Goal: Register for event/course

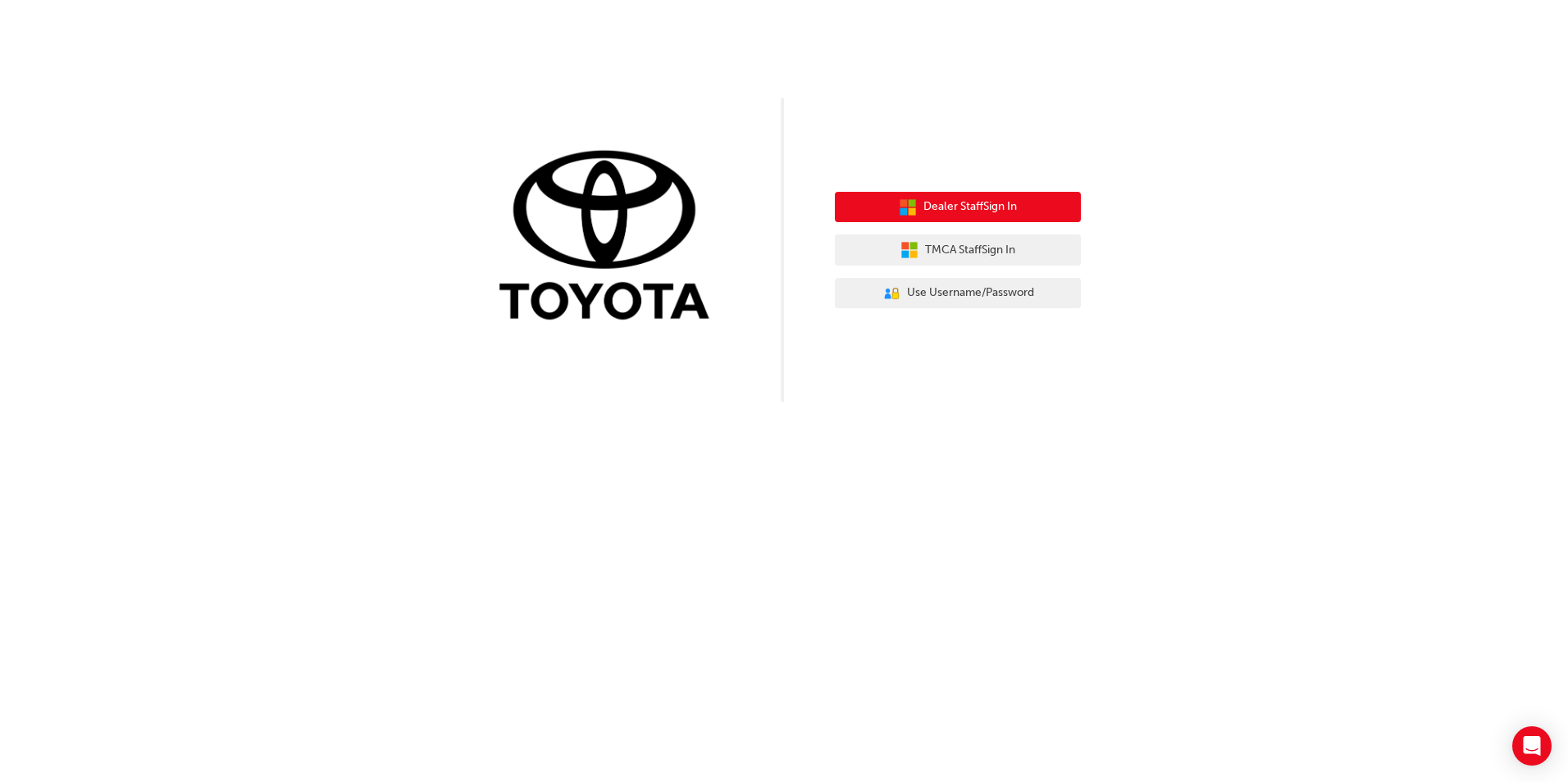
click at [947, 208] on span "Dealer Staff Sign In" at bounding box center [970, 207] width 94 height 19
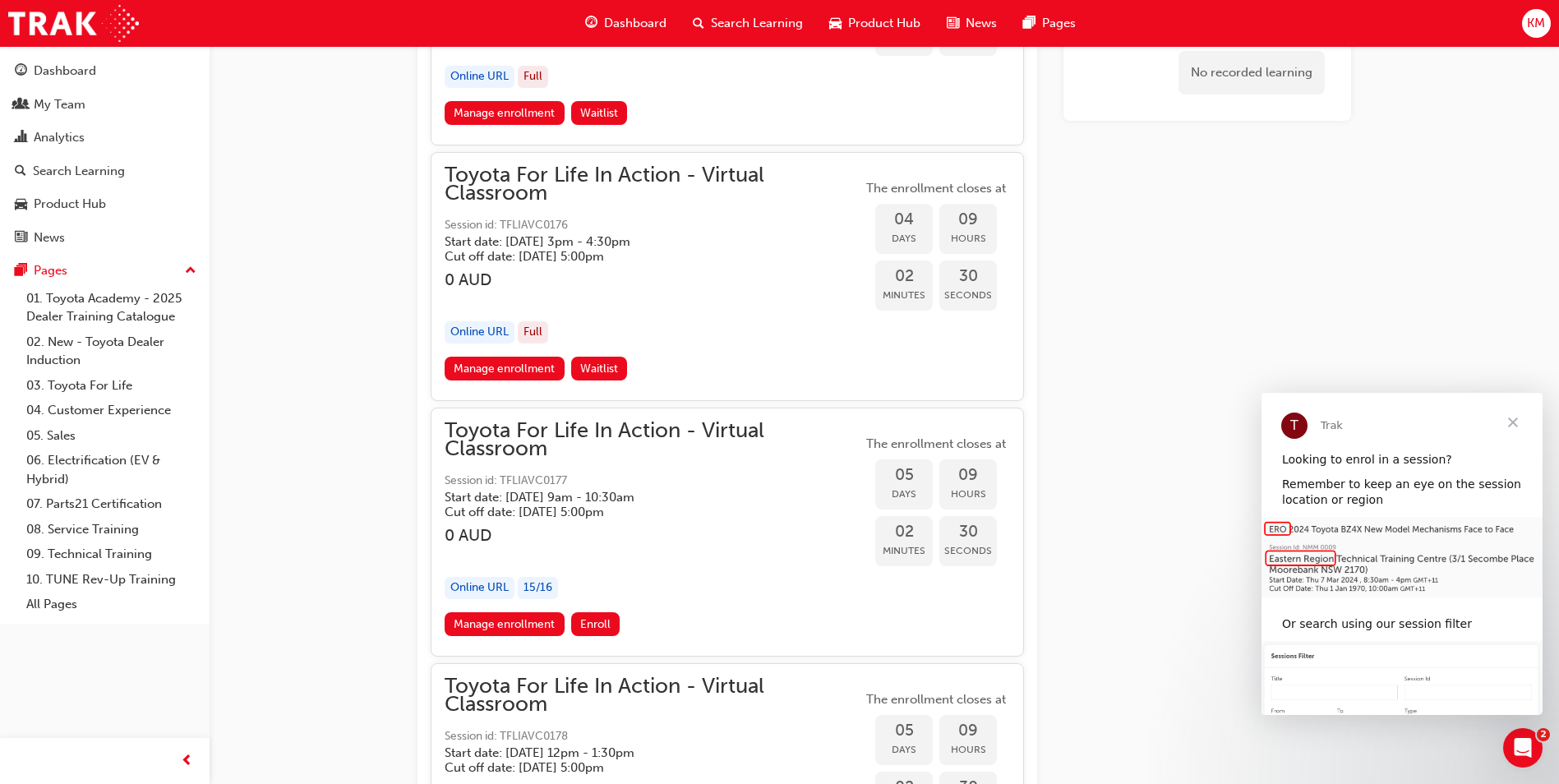
scroll to position [2548, 0]
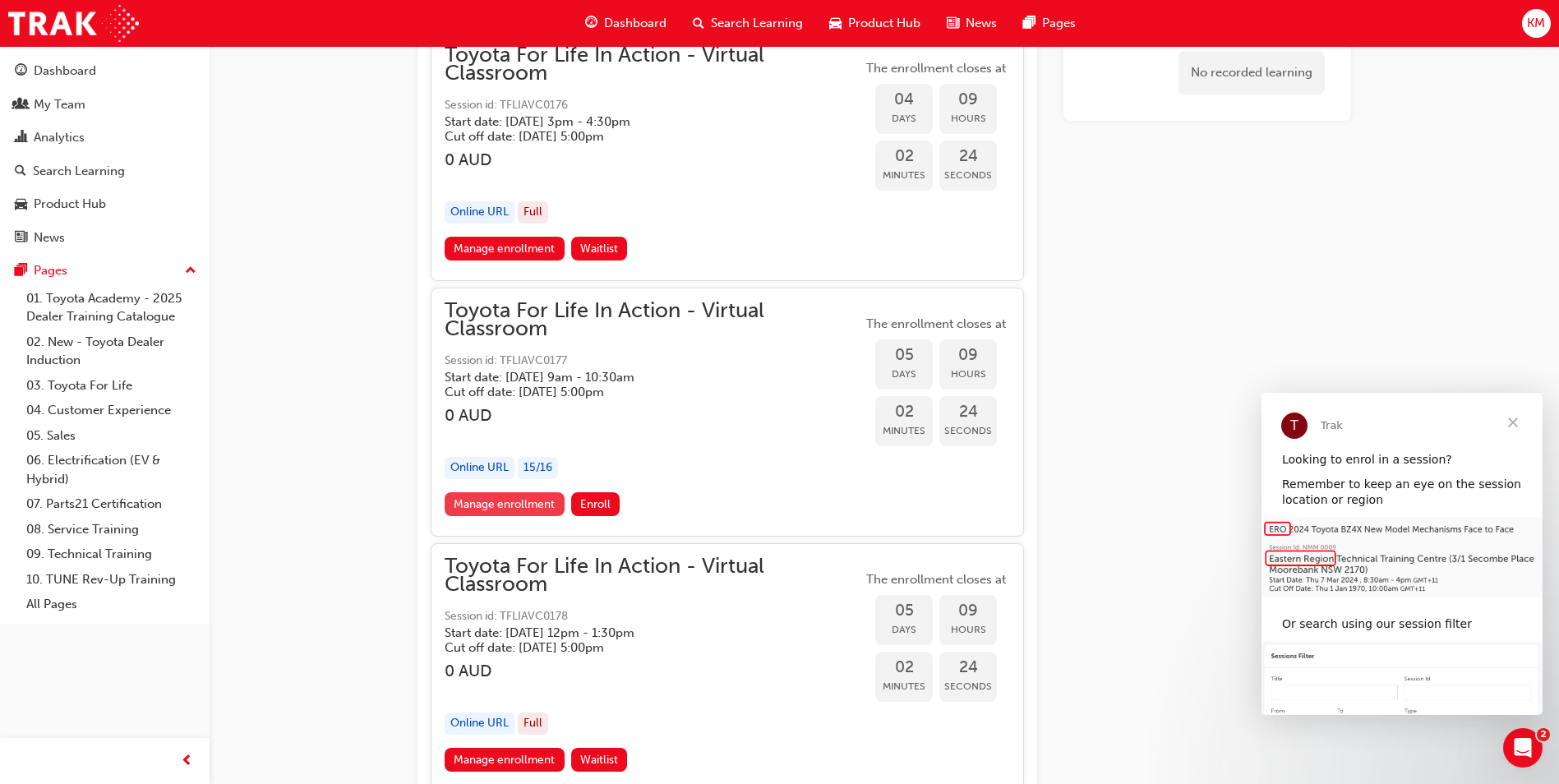
click at [496, 503] on link "Manage enrollment" at bounding box center [504, 504] width 120 height 24
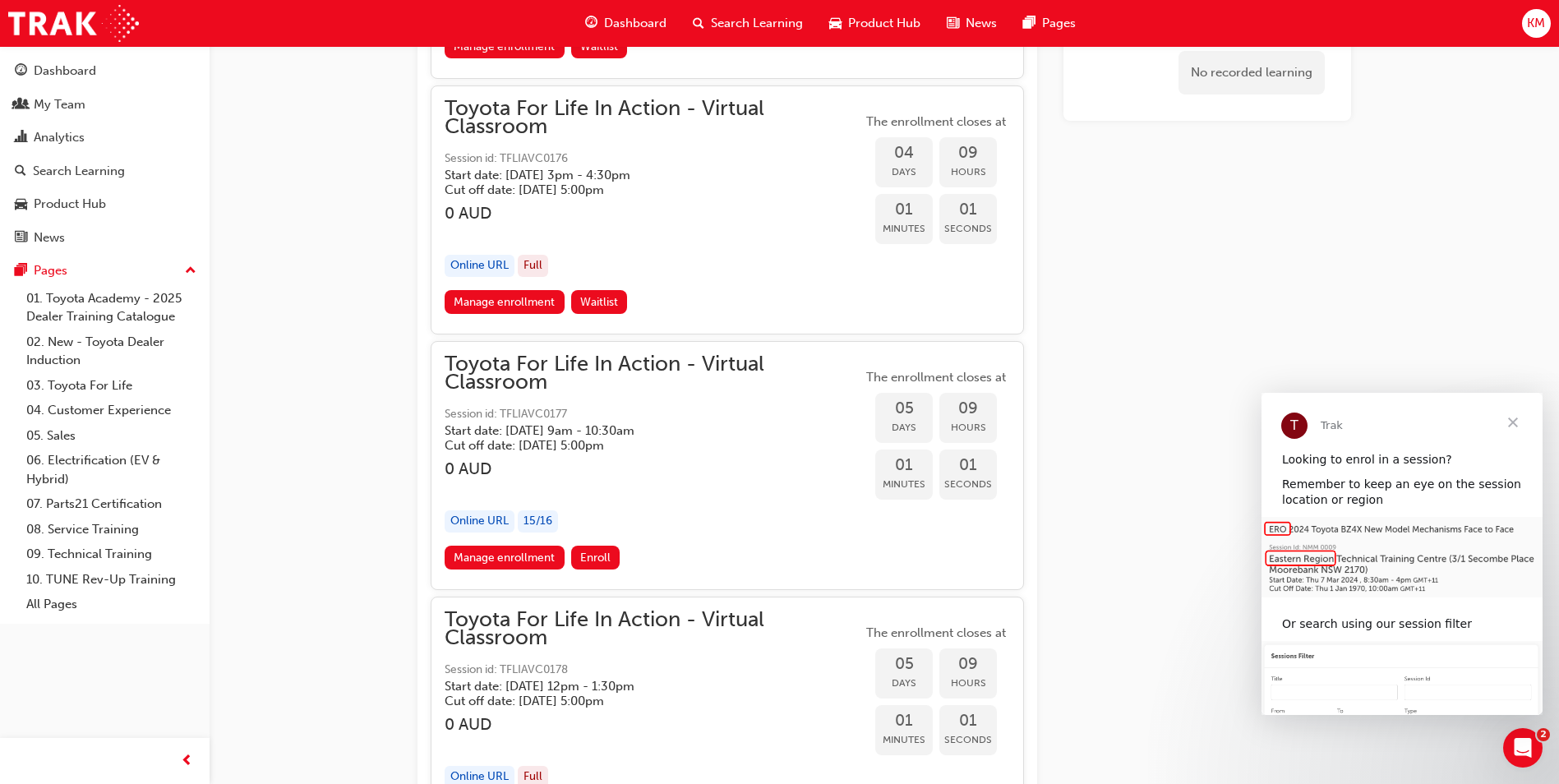
scroll to position [2548, 0]
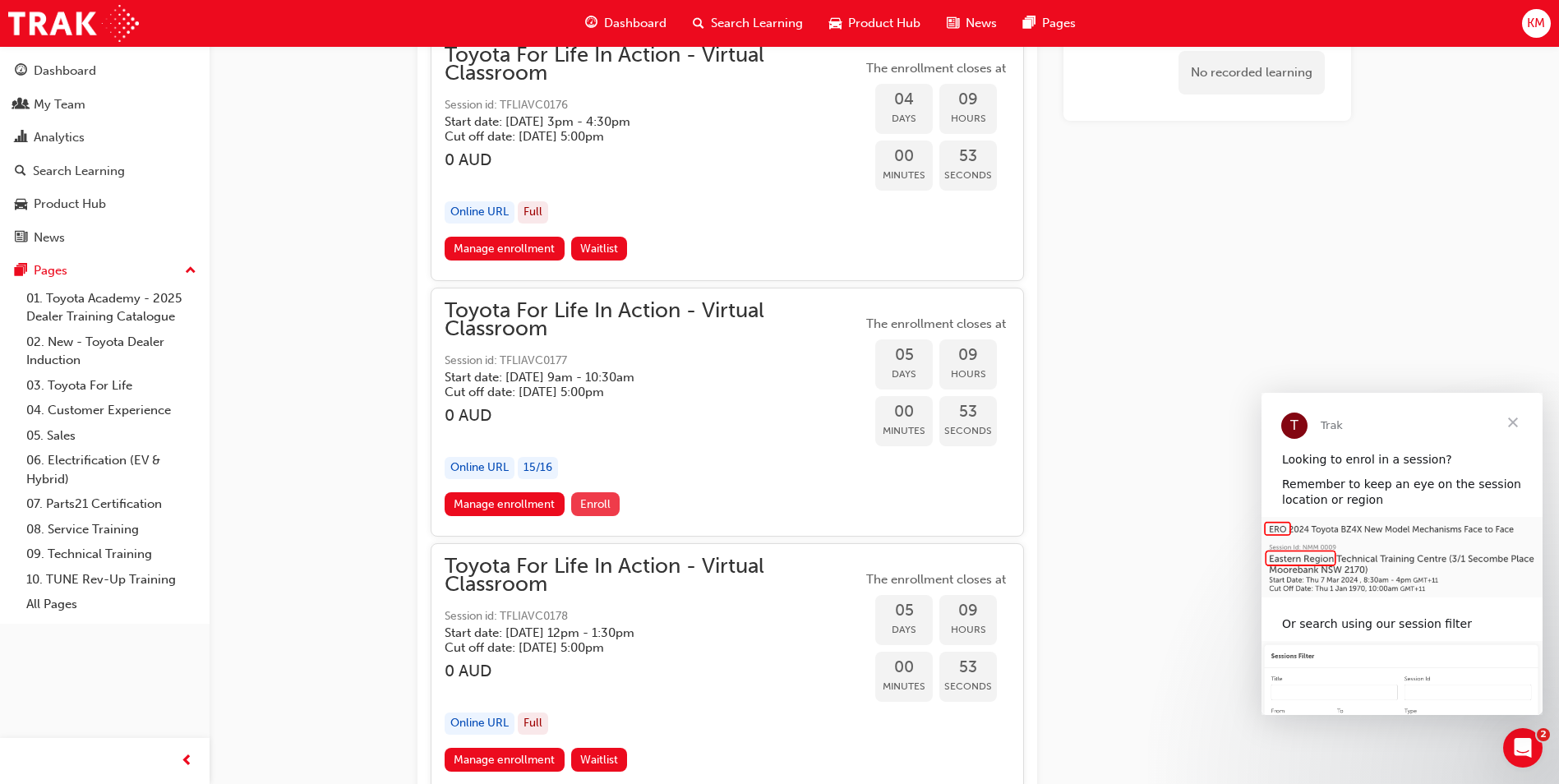
click at [586, 496] on button "Enroll" at bounding box center [596, 504] width 49 height 24
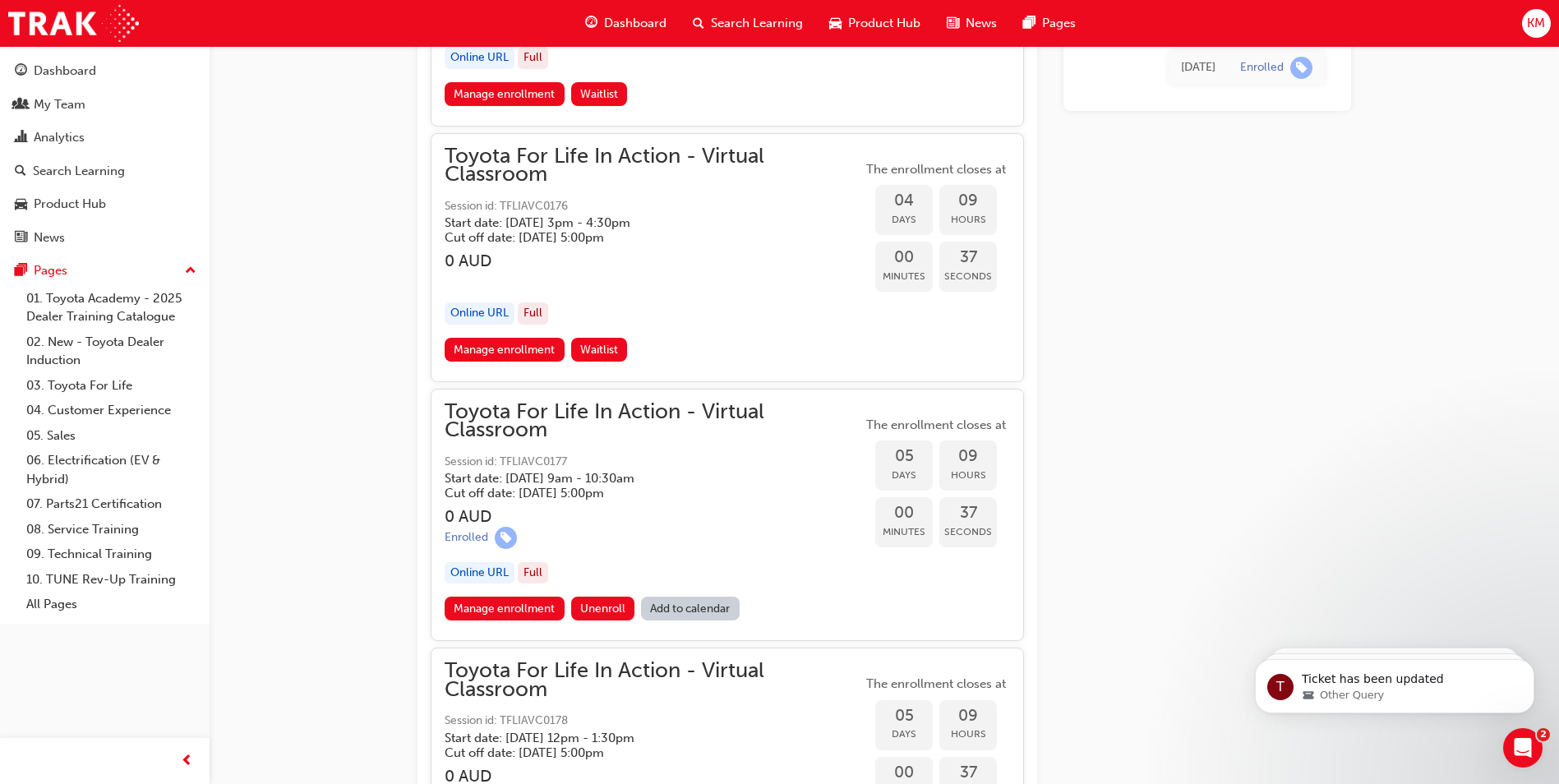
scroll to position [2622, 0]
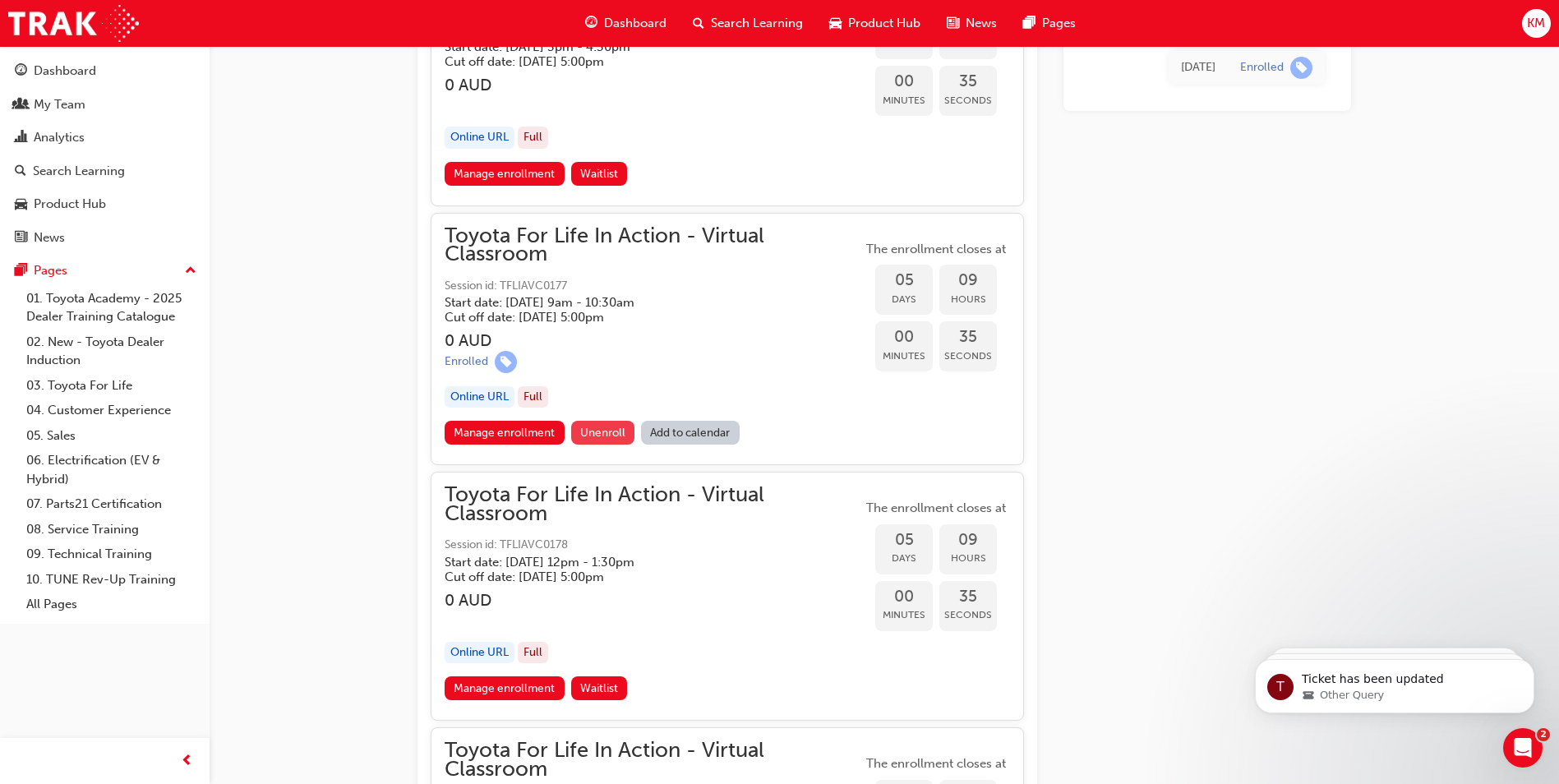
click at [609, 429] on span "Unenroll" at bounding box center [603, 432] width 45 height 14
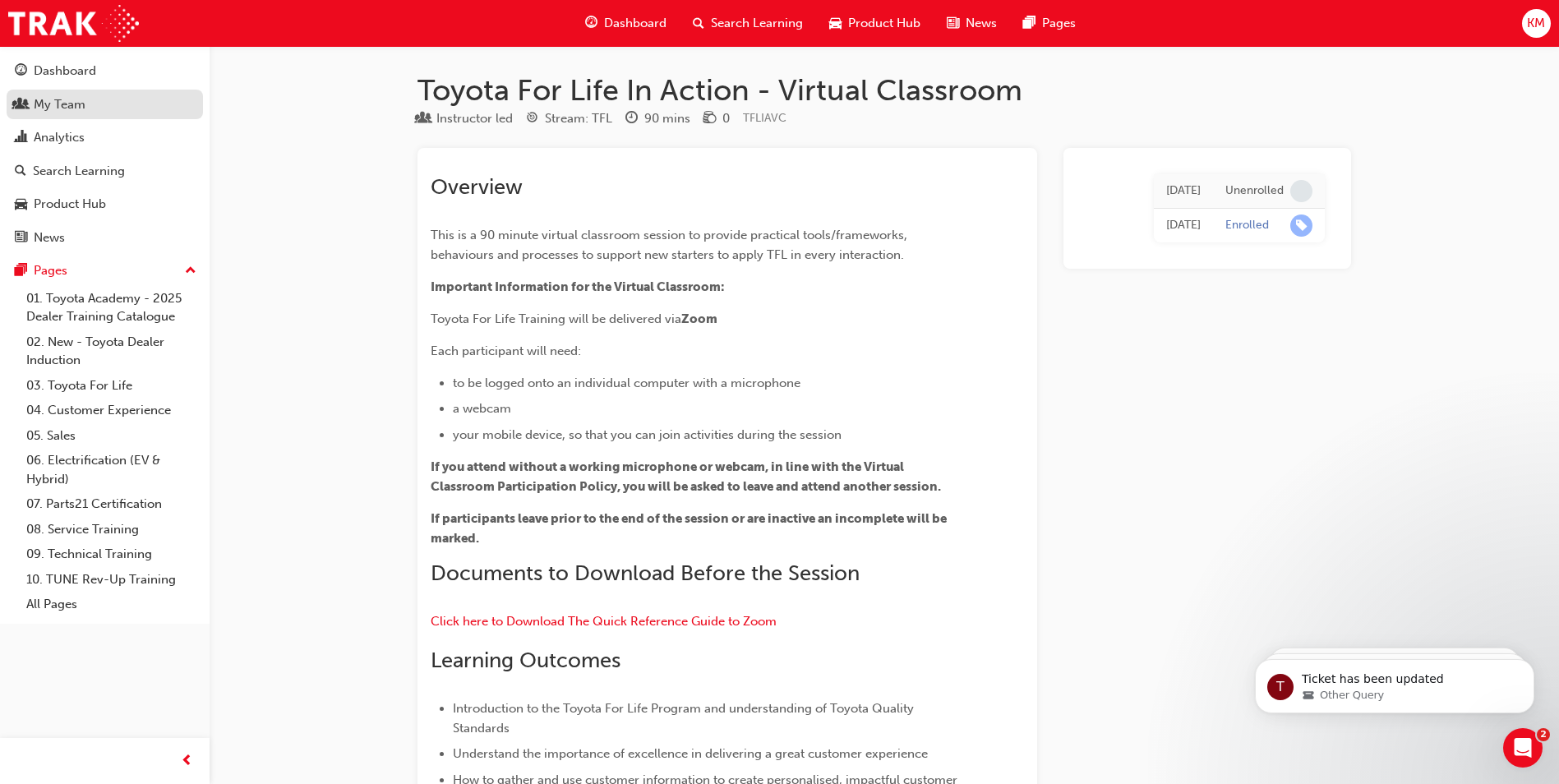
click at [74, 107] on div "My Team" at bounding box center [59, 104] width 52 height 19
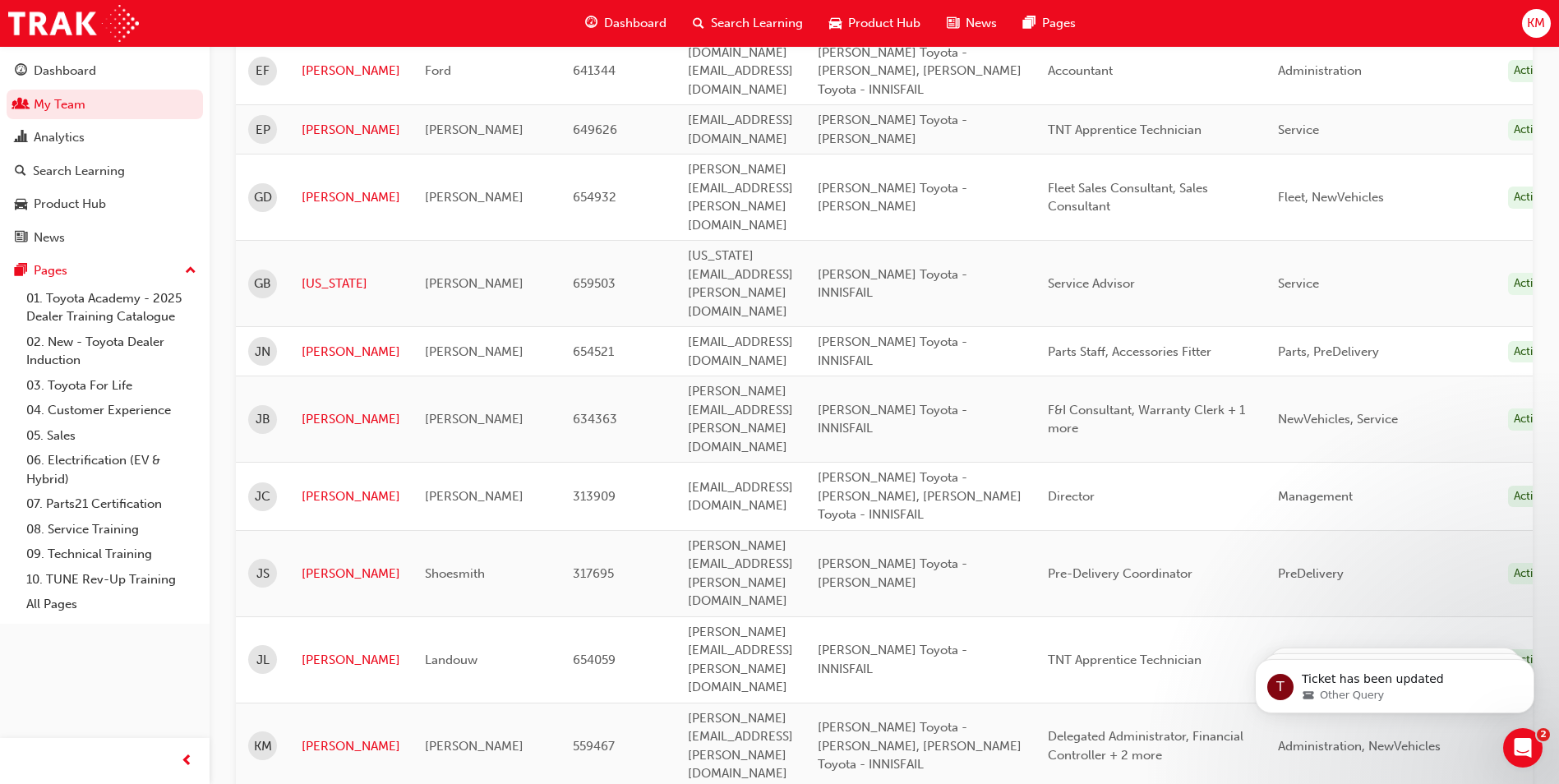
scroll to position [1643, 0]
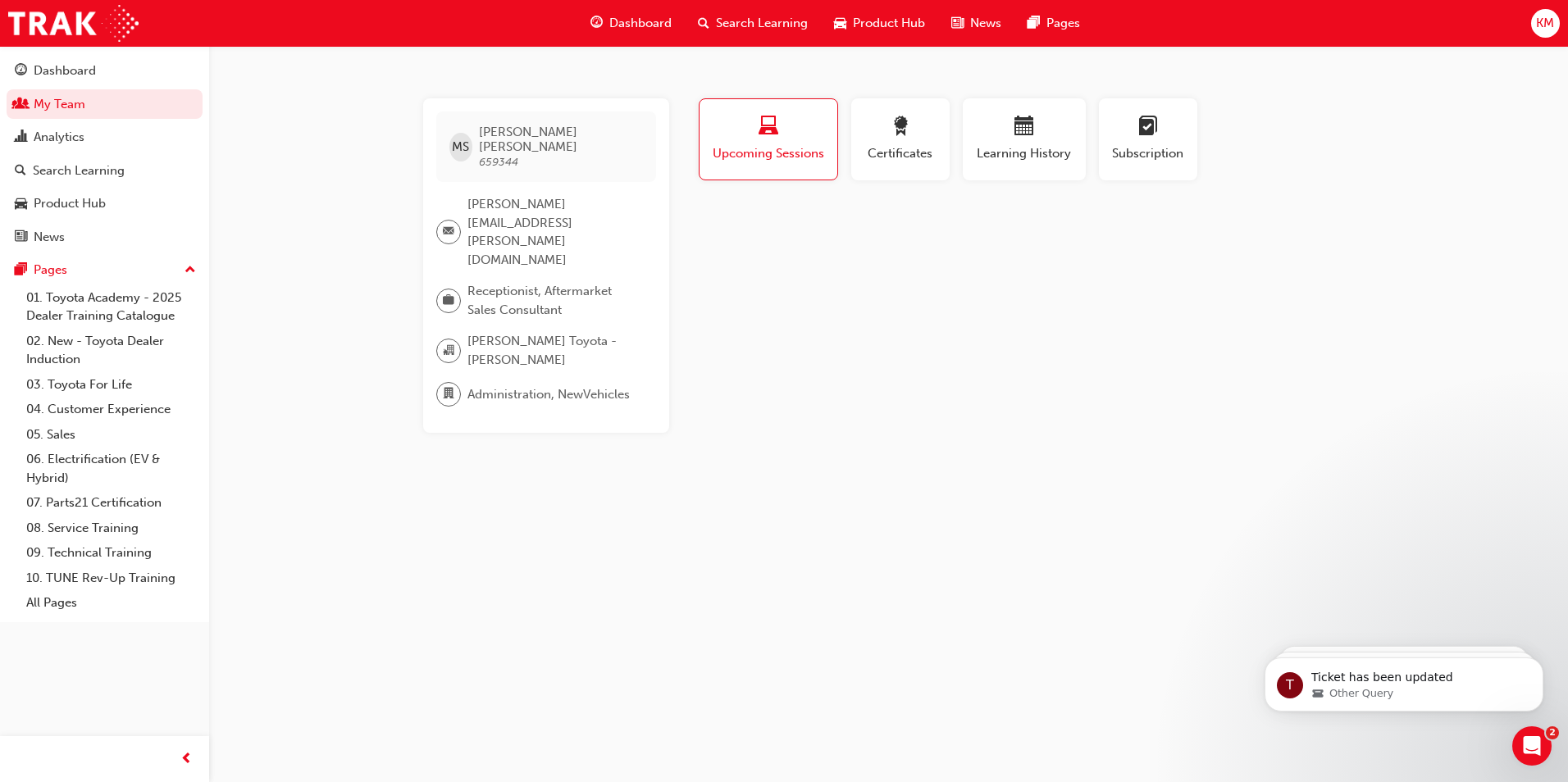
click at [753, 146] on span "Upcoming Sessions" at bounding box center [768, 154] width 114 height 19
drag, startPoint x: 760, startPoint y: 138, endPoint x: 768, endPoint y: 137, distance: 8.1
click at [760, 137] on span "laptop-icon" at bounding box center [768, 128] width 20 height 23
click at [890, 136] on span "award-icon" at bounding box center [899, 128] width 20 height 23
click at [1033, 142] on div "Learning History" at bounding box center [1023, 140] width 99 height 47
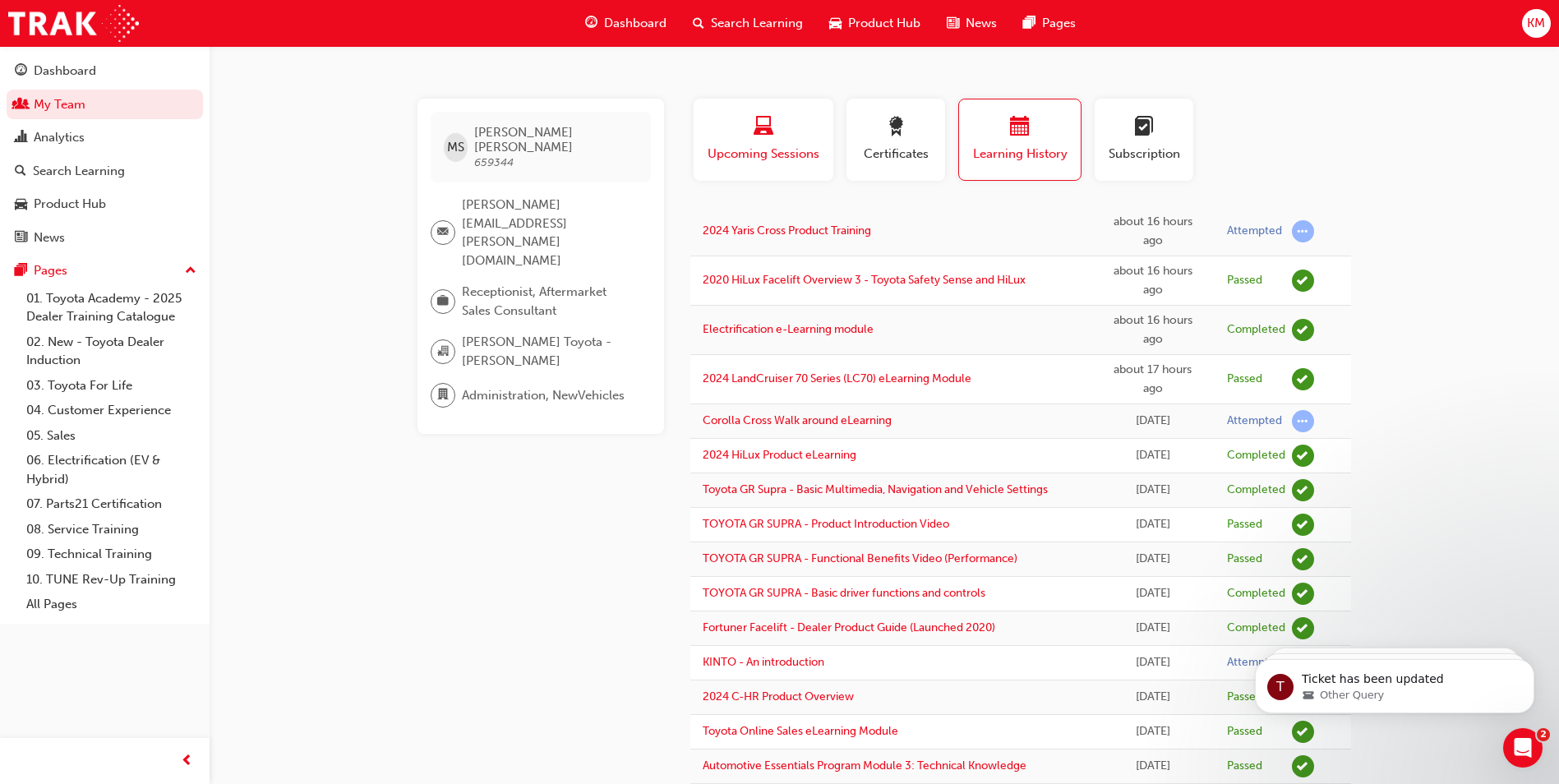
click at [770, 152] on span "Upcoming Sessions" at bounding box center [763, 154] width 115 height 19
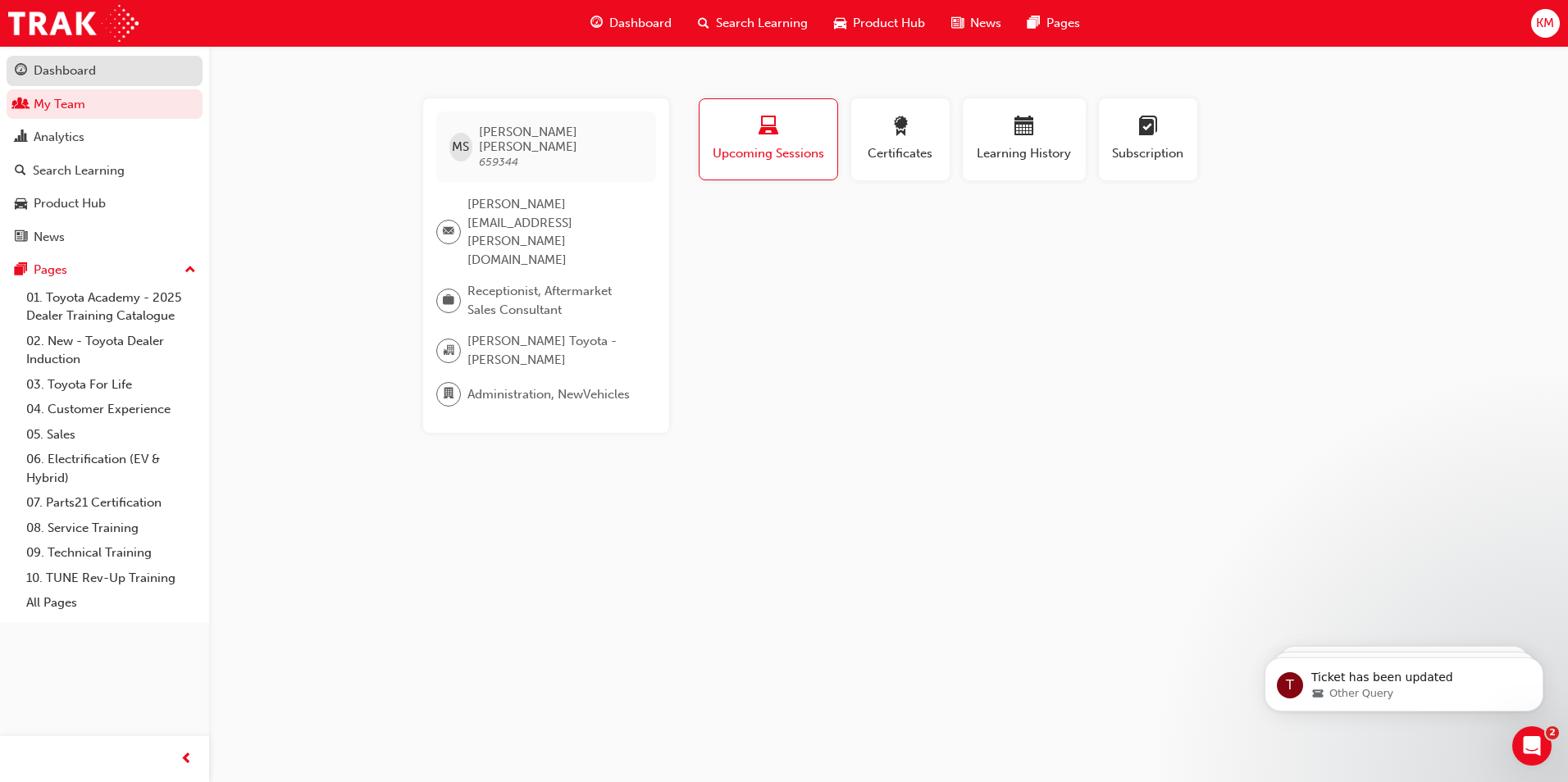
click at [83, 69] on div "Dashboard" at bounding box center [65, 70] width 62 height 19
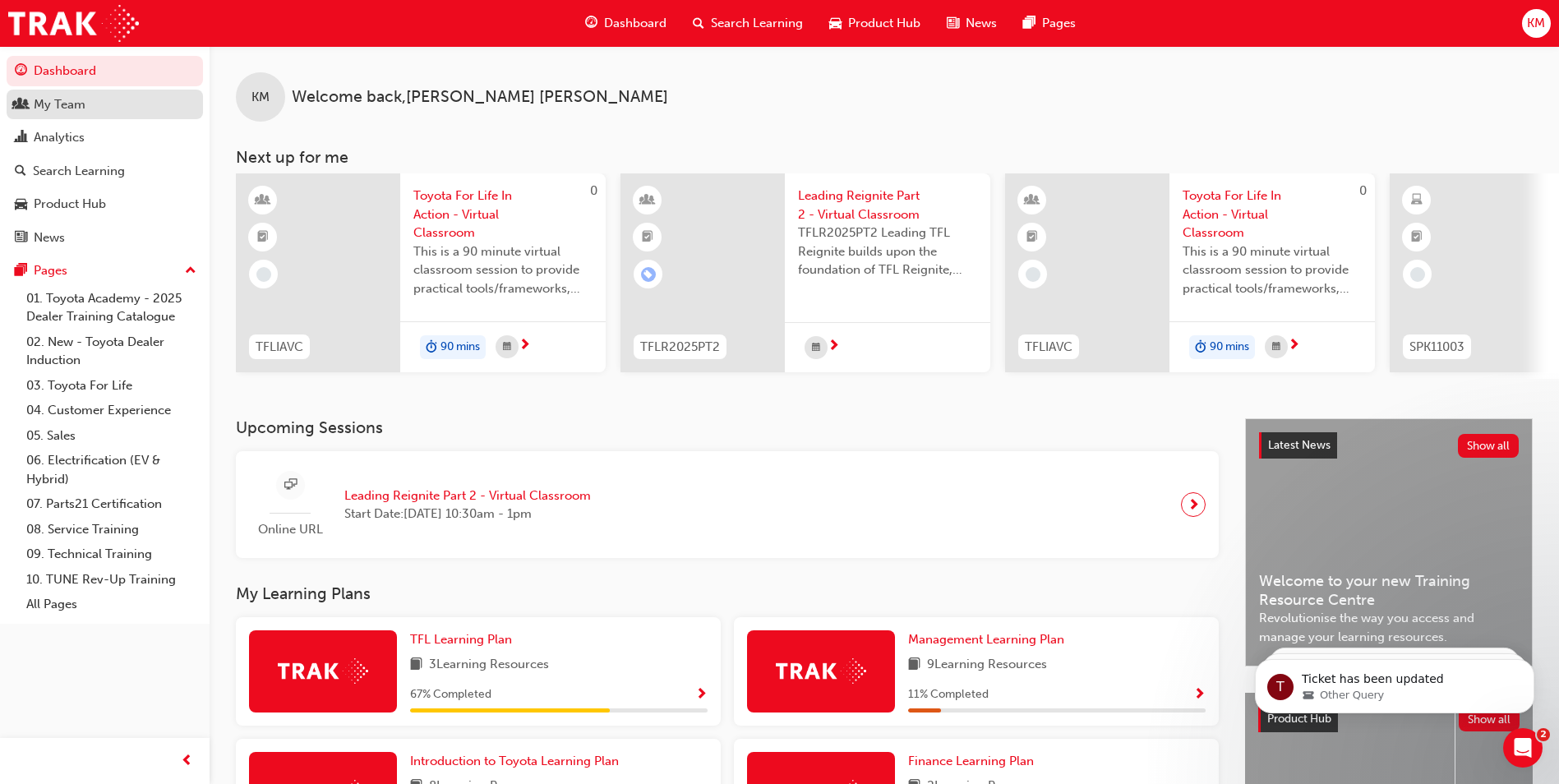
click at [92, 105] on div "My Team" at bounding box center [104, 104] width 180 height 21
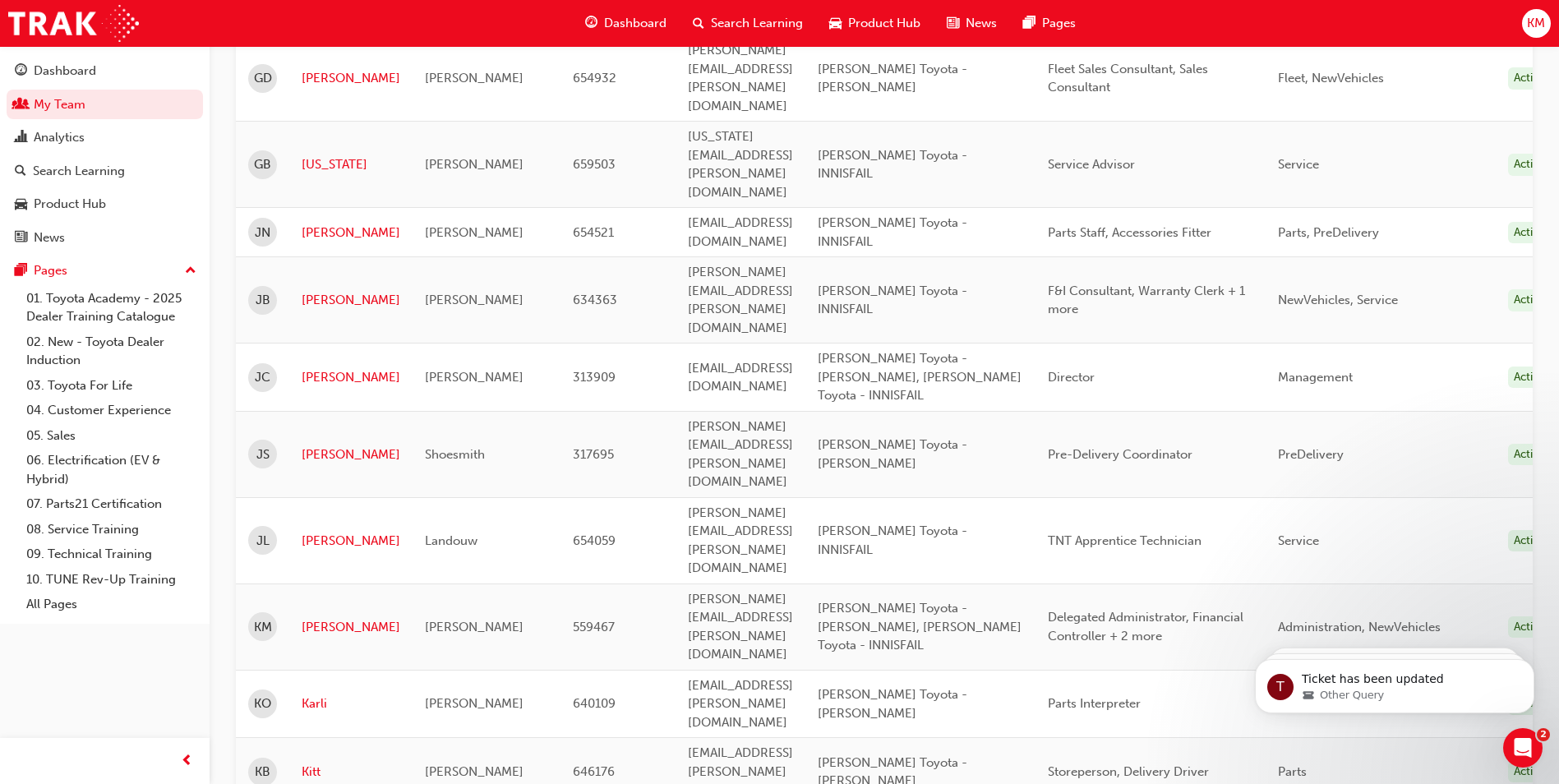
scroll to position [1643, 0]
click at [74, 68] on div "Dashboard" at bounding box center [65, 71] width 62 height 19
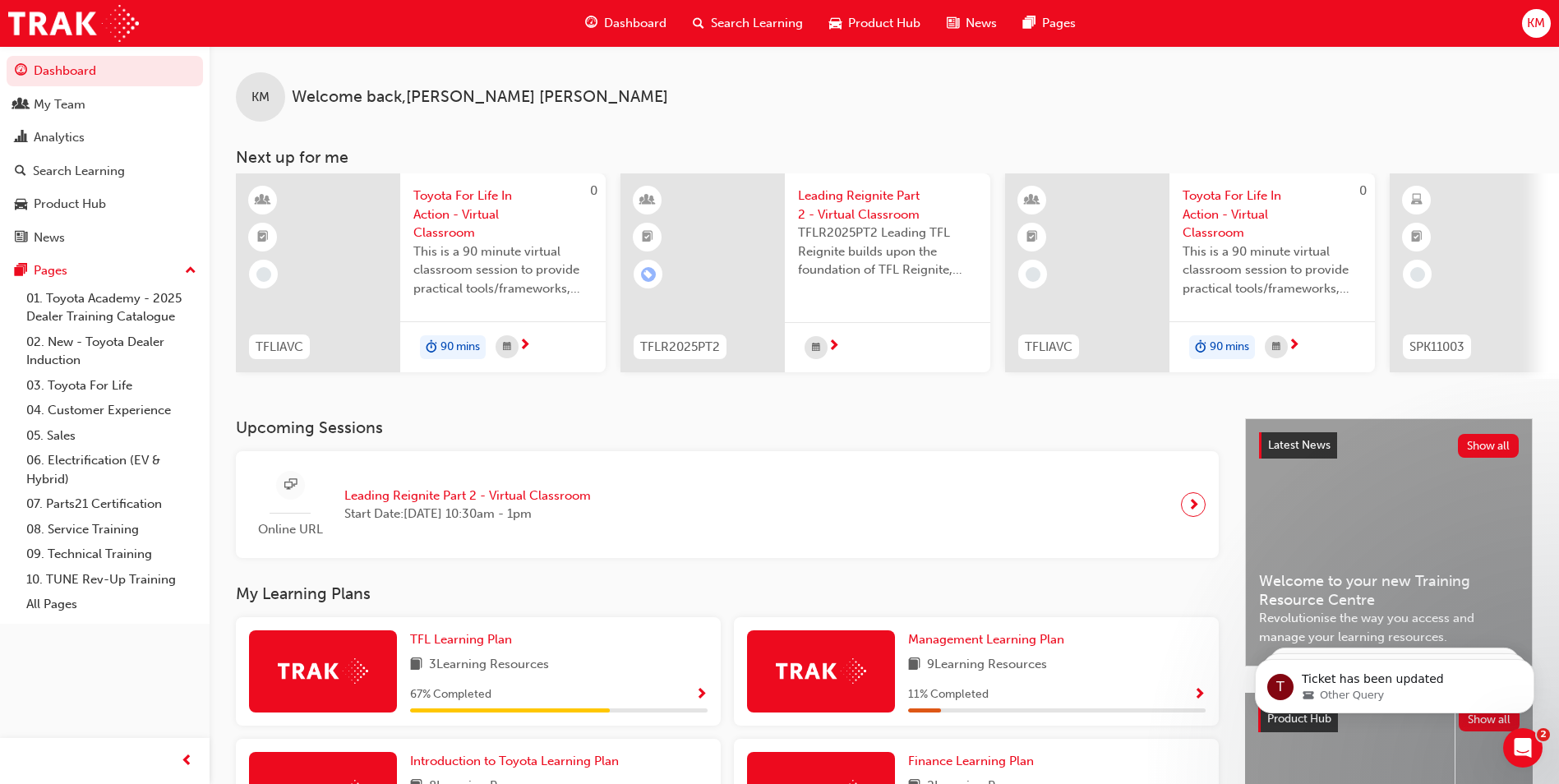
click at [525, 345] on span "next-icon" at bounding box center [524, 346] width 12 height 15
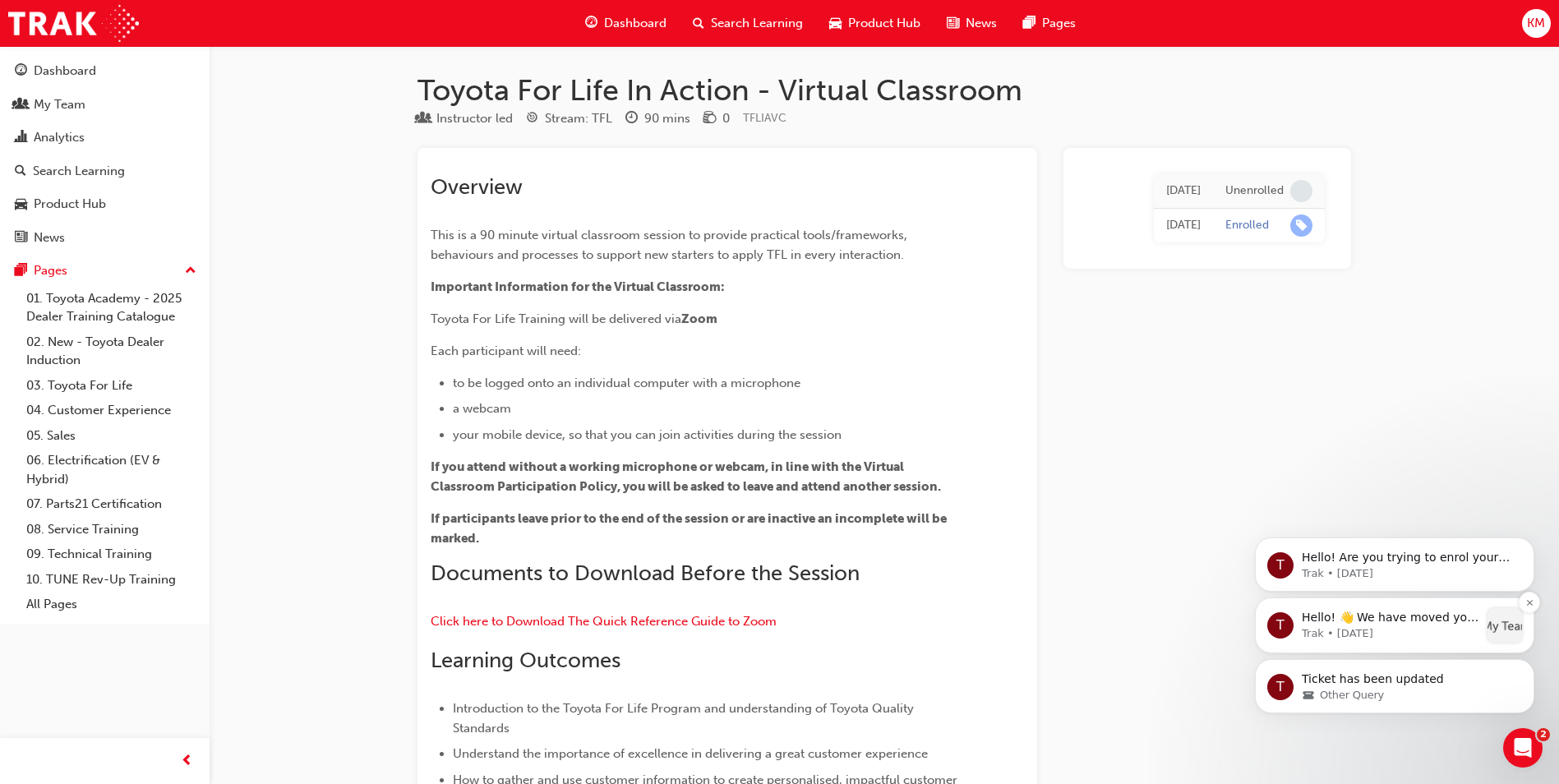
click at [1458, 613] on p "Hello! 👋 We have moved your team members list to the My Teams page which can be…" at bounding box center [1390, 617] width 178 height 16
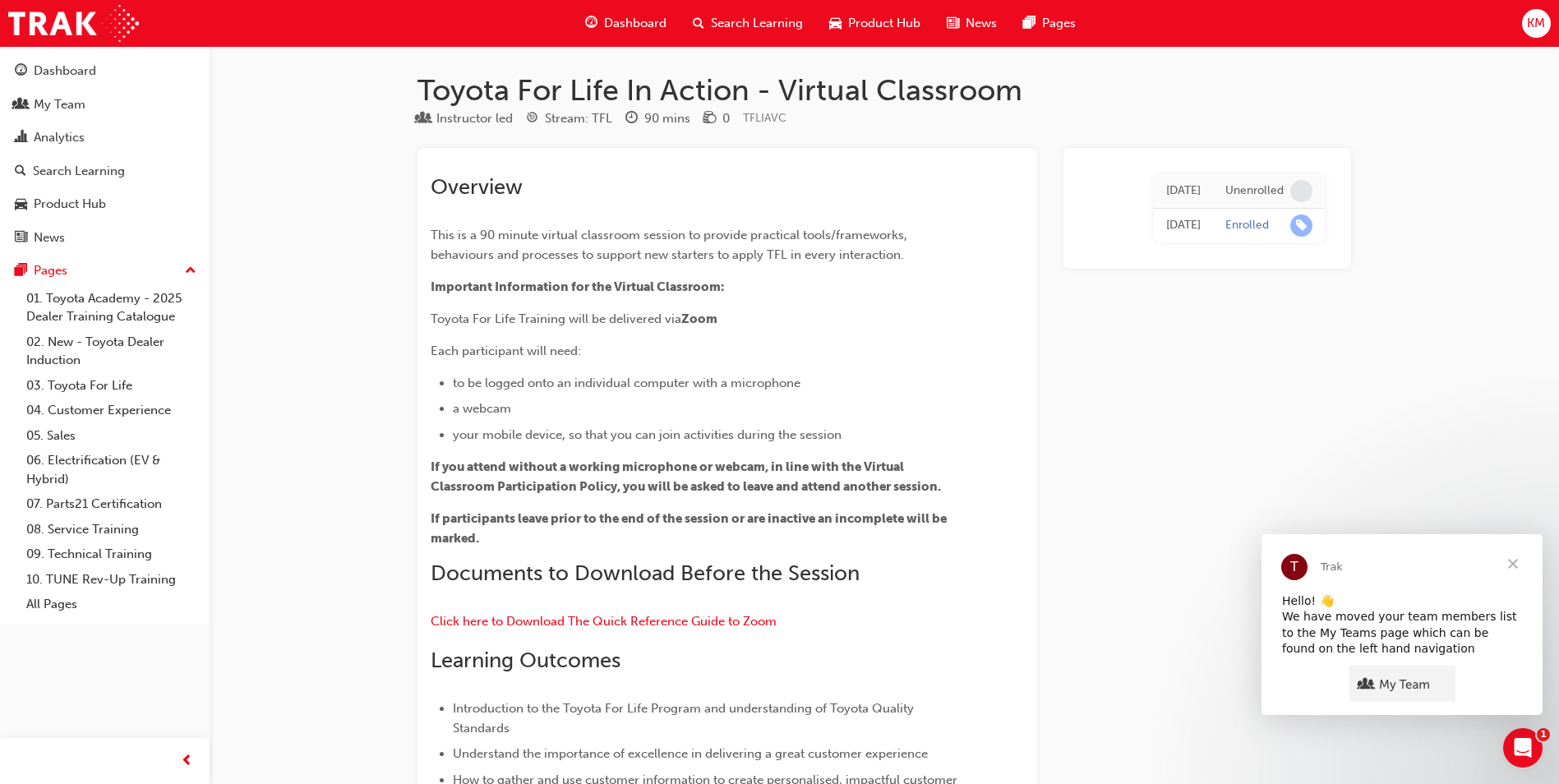
click at [1511, 560] on span "Close" at bounding box center [1513, 563] width 59 height 59
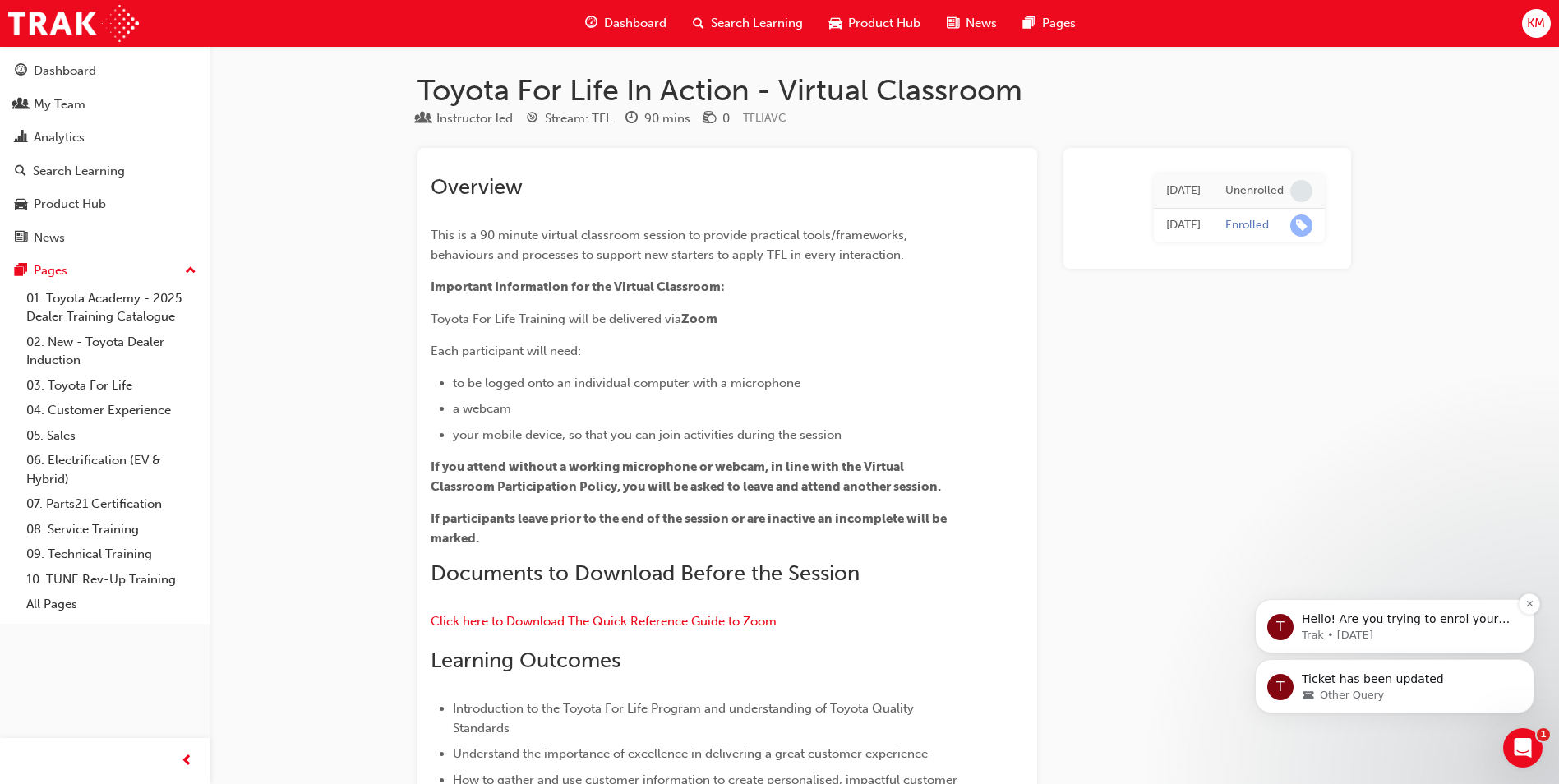
click at [1462, 626] on p "Hello! Are you trying to enrol your staff in a face to face training session? C…" at bounding box center [1407, 619] width 212 height 16
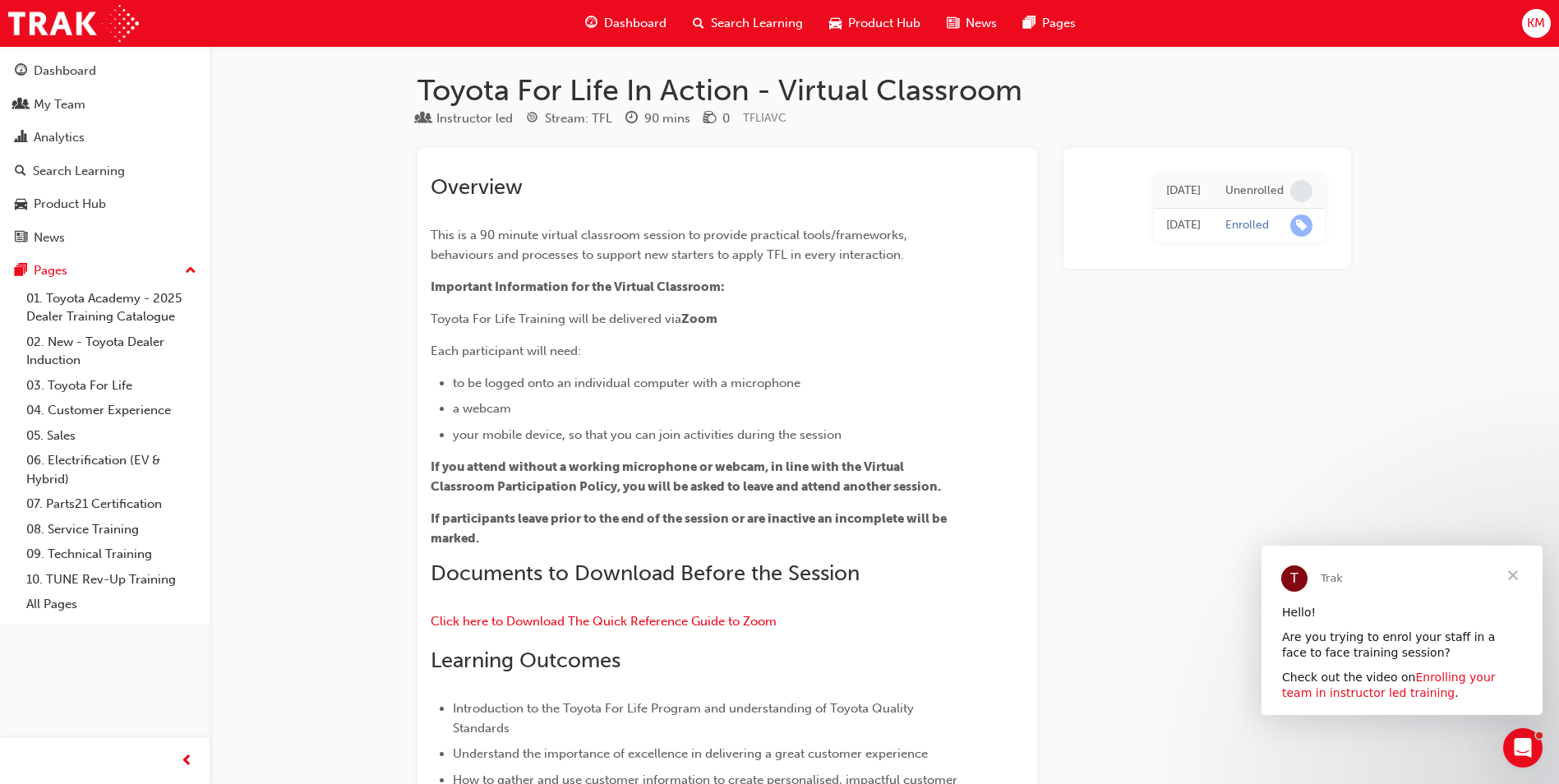
click at [1449, 680] on link "Enrolling your team in instructor led training" at bounding box center [1389, 685] width 214 height 29
click at [1543, 24] on span "KM" at bounding box center [1535, 24] width 18 height 19
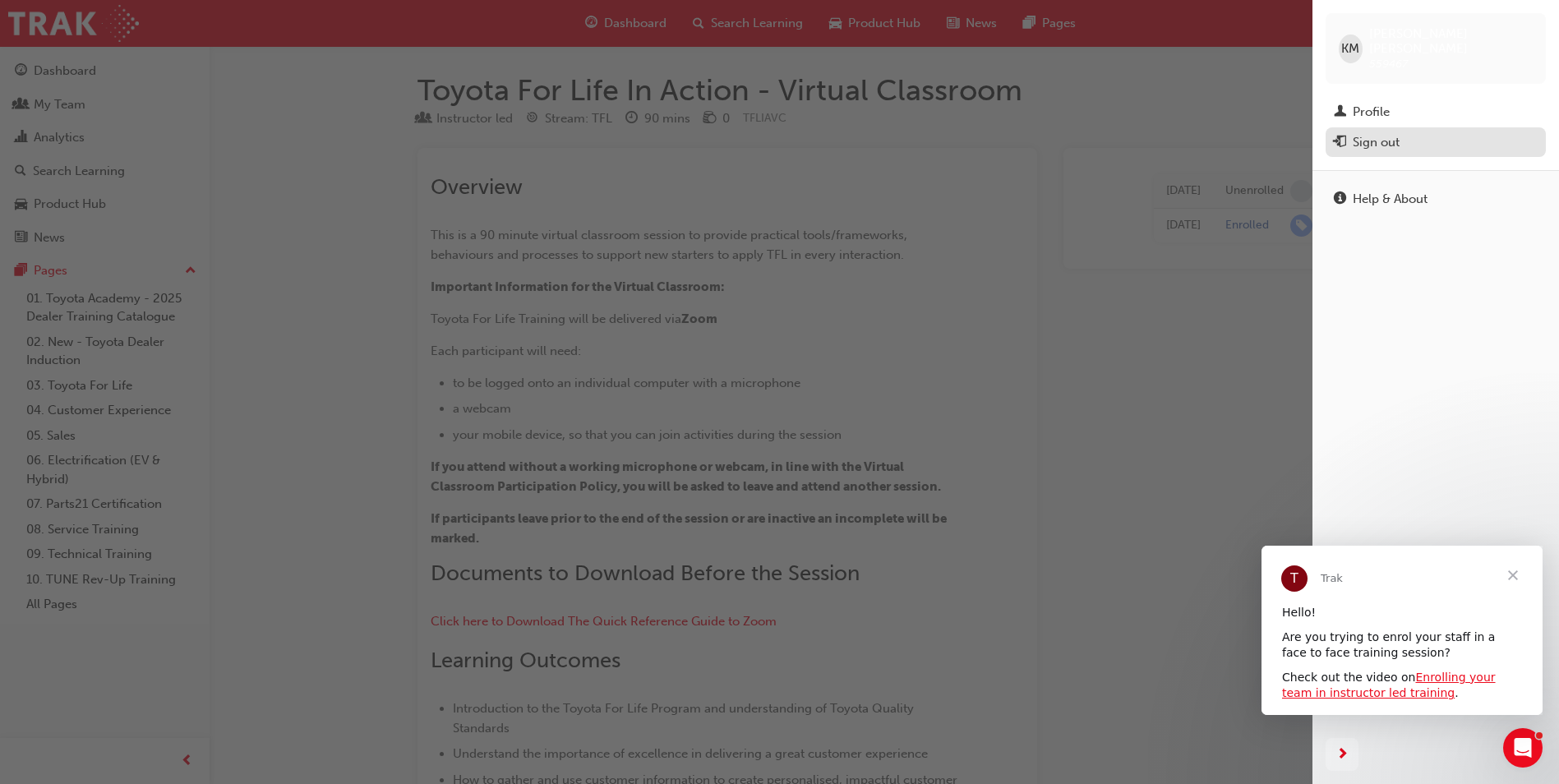
click at [1380, 133] on div "Sign out" at bounding box center [1376, 142] width 47 height 19
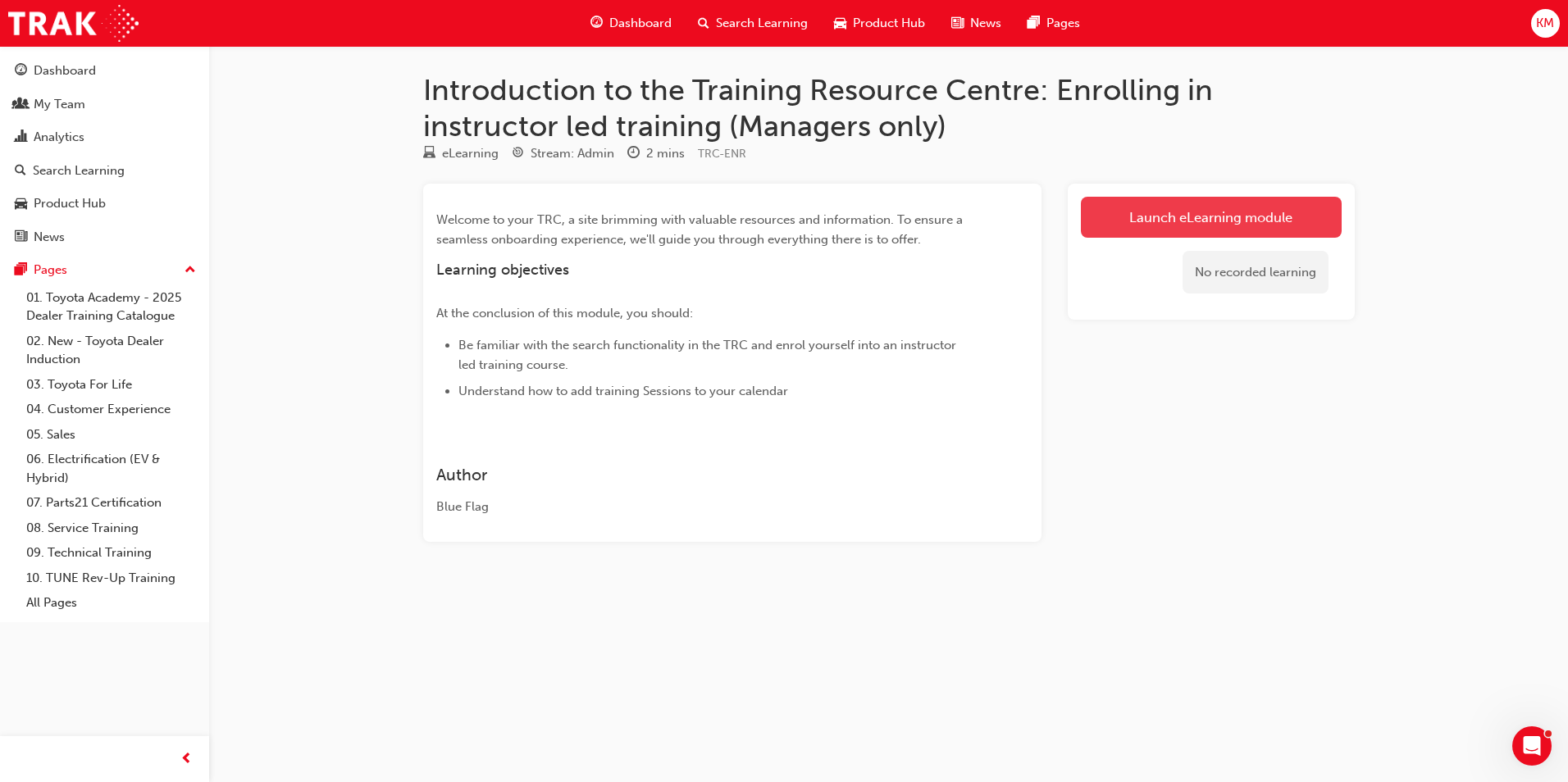
click at [1217, 217] on link "Launch eLearning module" at bounding box center [1211, 218] width 261 height 41
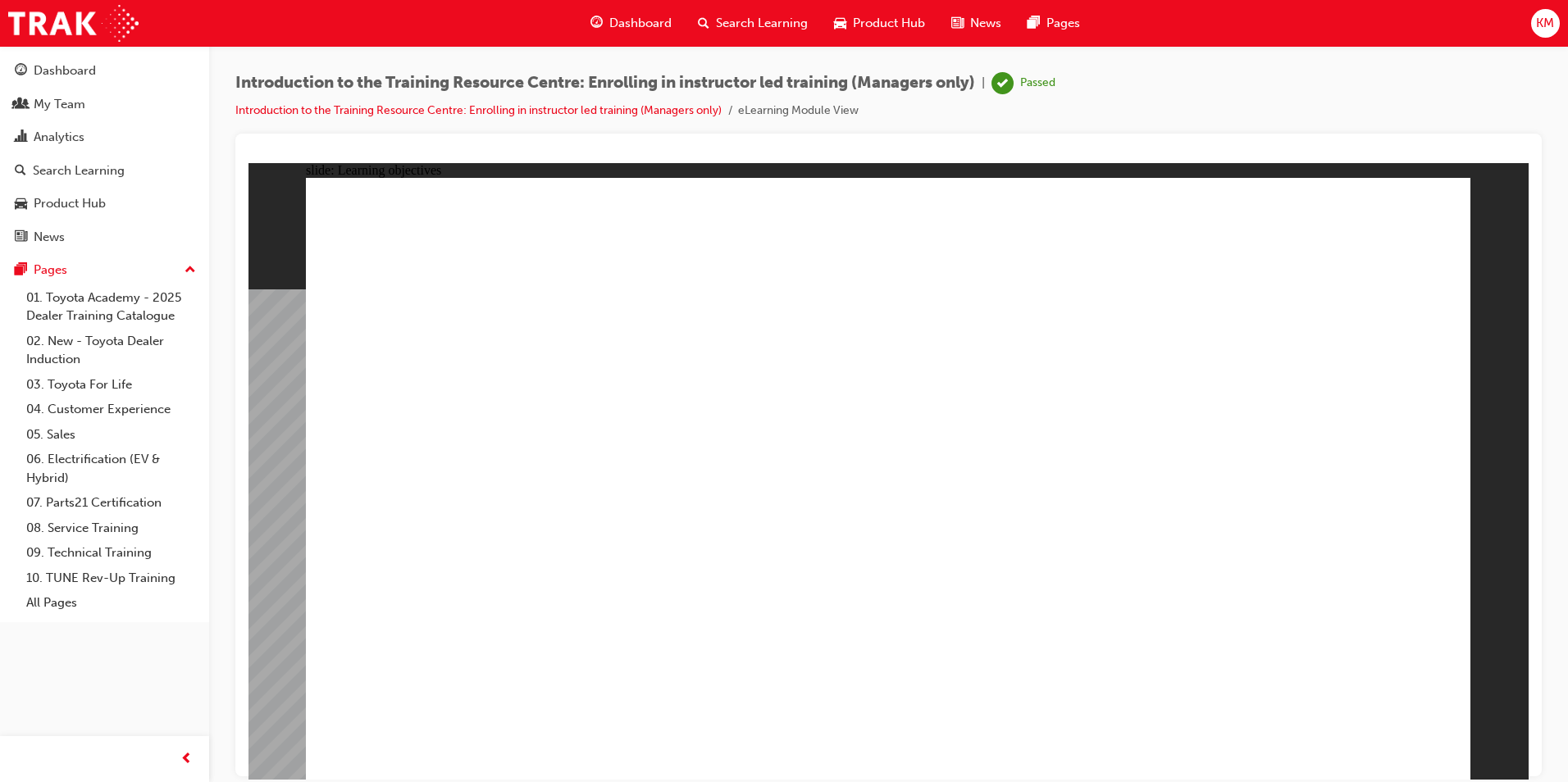
click at [529, 510] on div "Rectangle 1 Oval 1 MENU Line 1 Rectangle 1 arrow_white.png Oval 1 MENU Line 1 R…" at bounding box center [888, 485] width 1164 height 617
drag, startPoint x: 779, startPoint y: 509, endPoint x: 792, endPoint y: 511, distance: 13.2
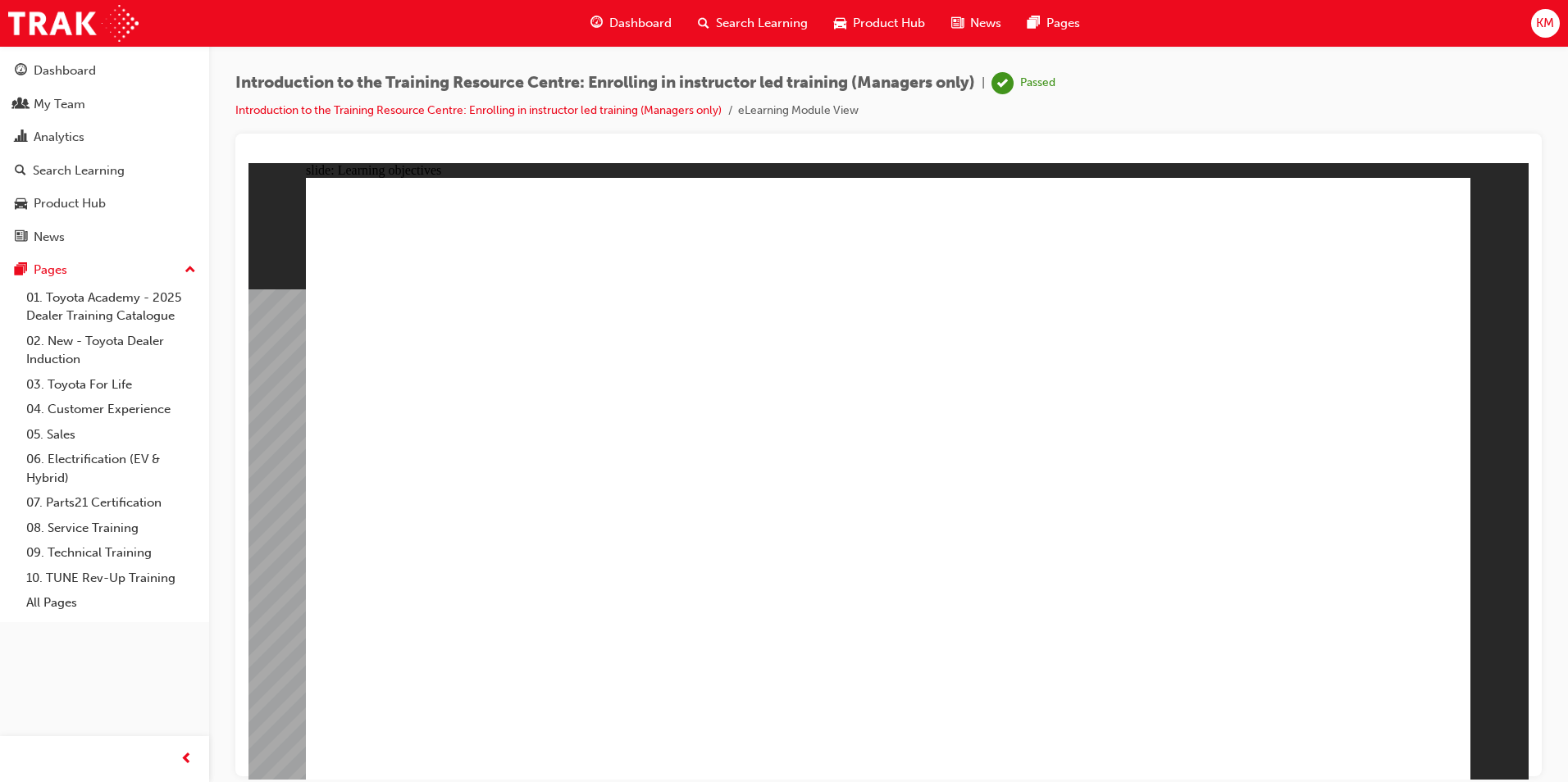
drag, startPoint x: 1206, startPoint y: 516, endPoint x: 1219, endPoint y: 521, distance: 13.9
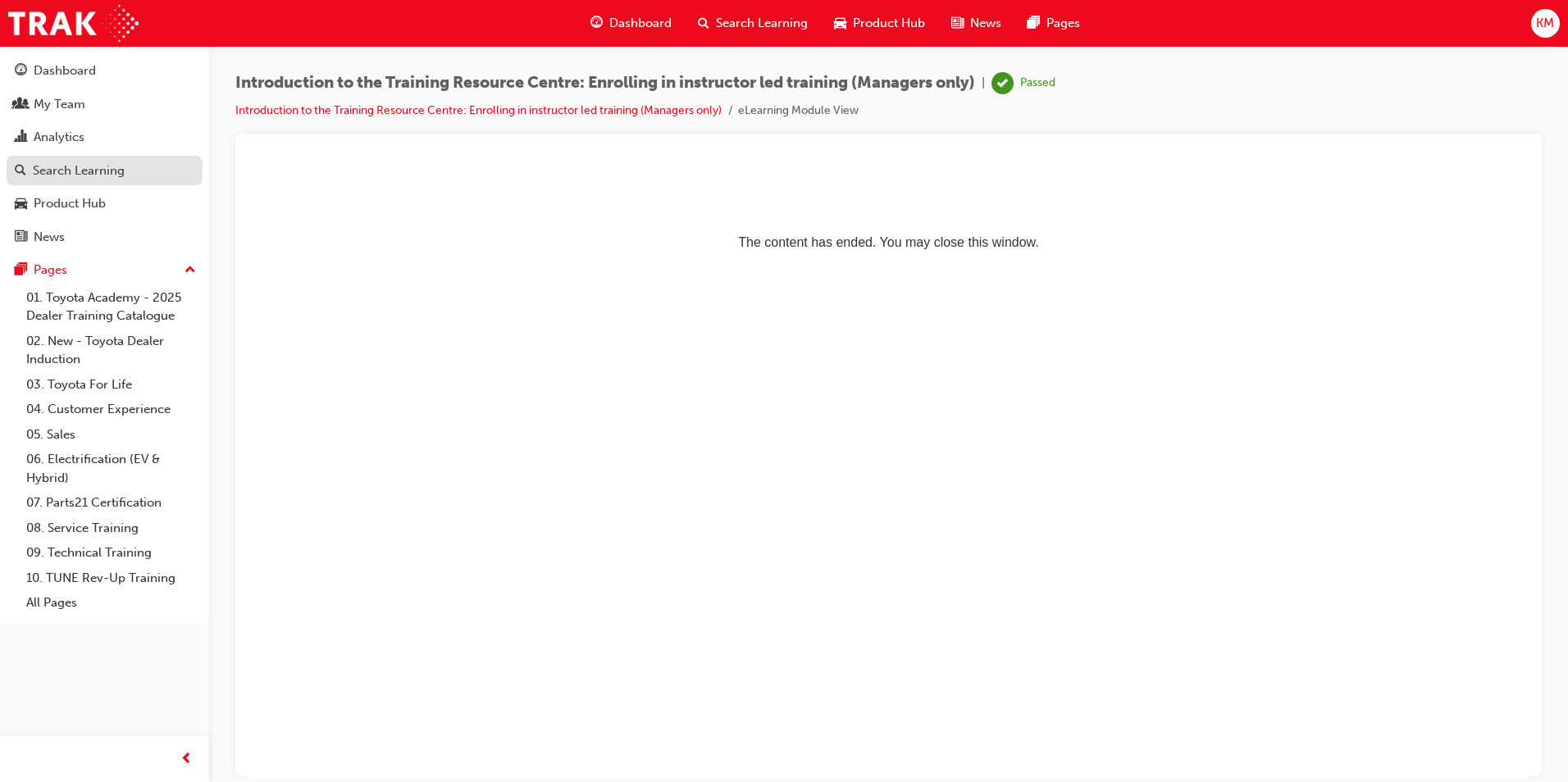
click at [131, 173] on div "Search Learning" at bounding box center [104, 171] width 179 height 21
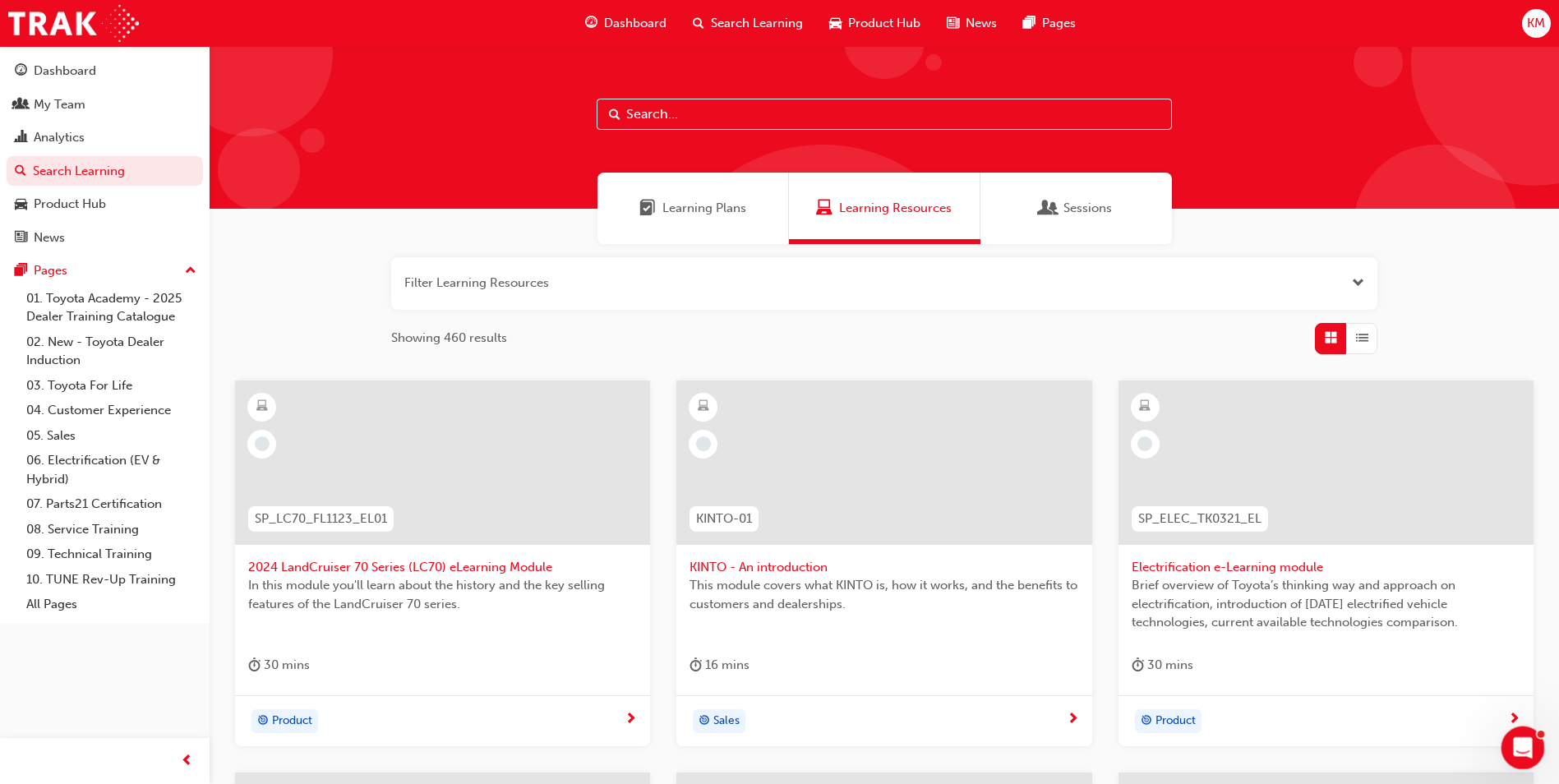
click at [1519, 737] on icon "Open Intercom Messenger" at bounding box center [1520, 745] width 27 height 27
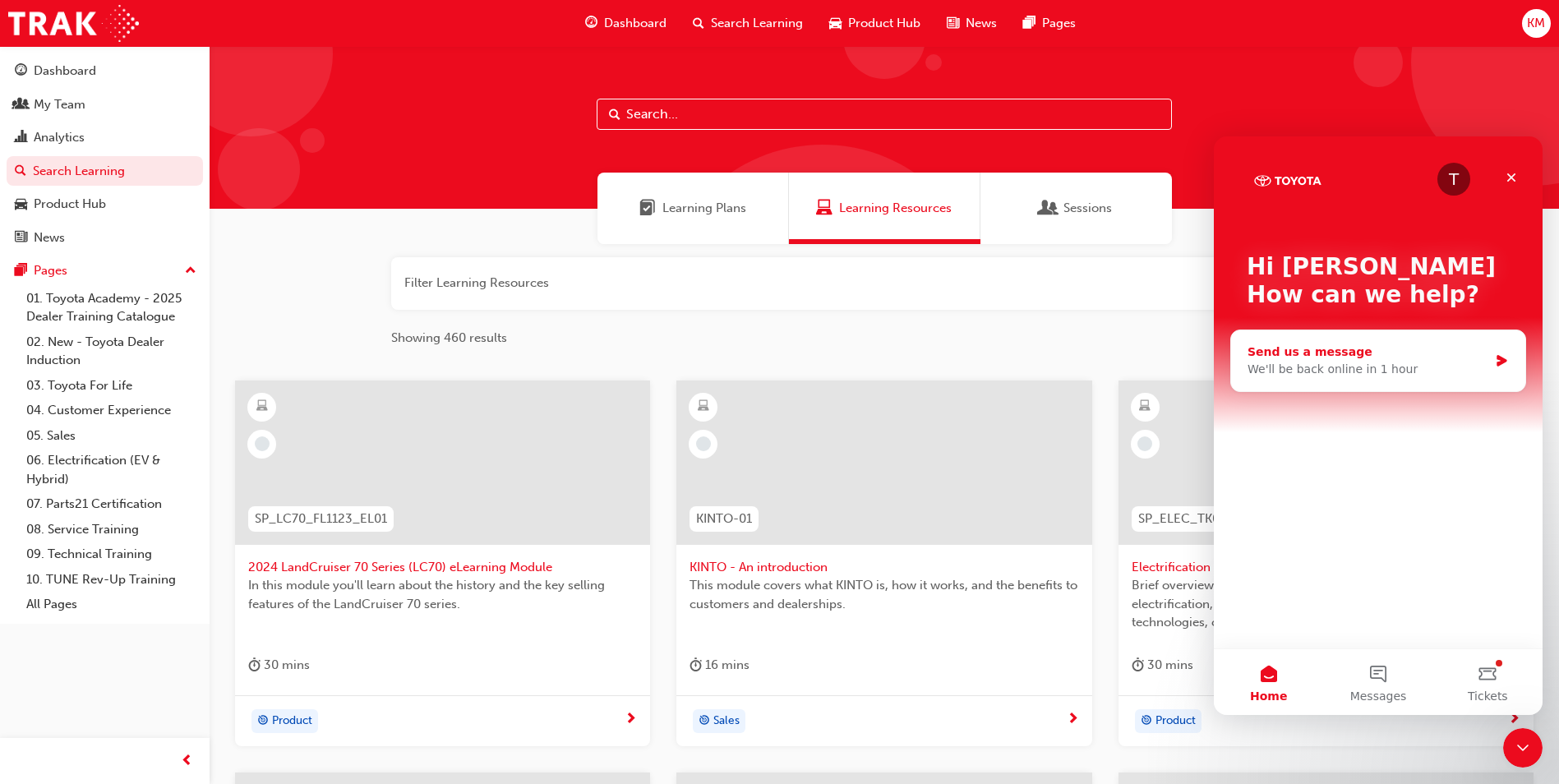
click at [1389, 379] on div "Send us a message We'll be back online in 1 hour" at bounding box center [1378, 360] width 295 height 61
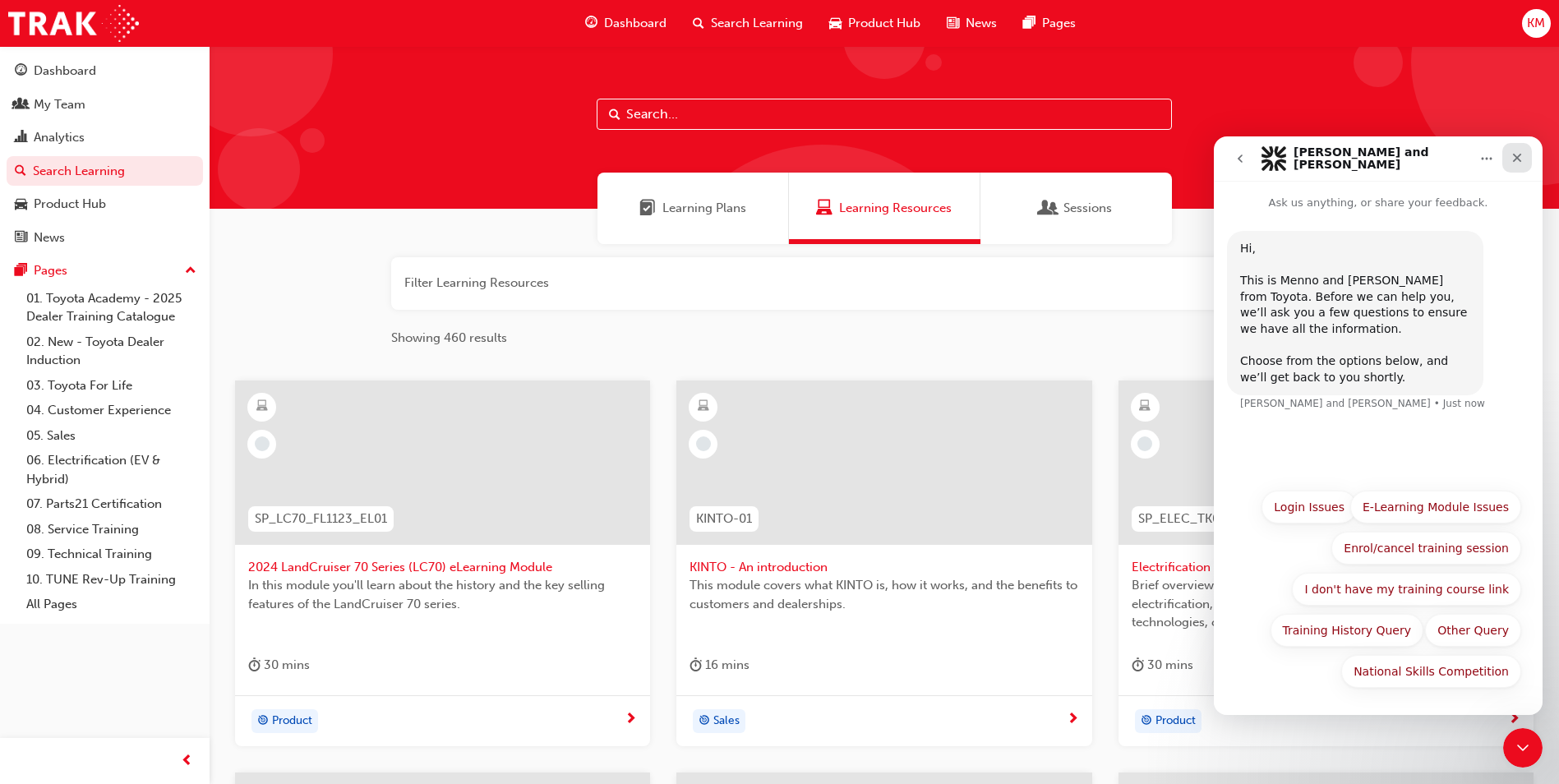
click at [1514, 155] on icon "Close" at bounding box center [1519, 158] width 9 height 9
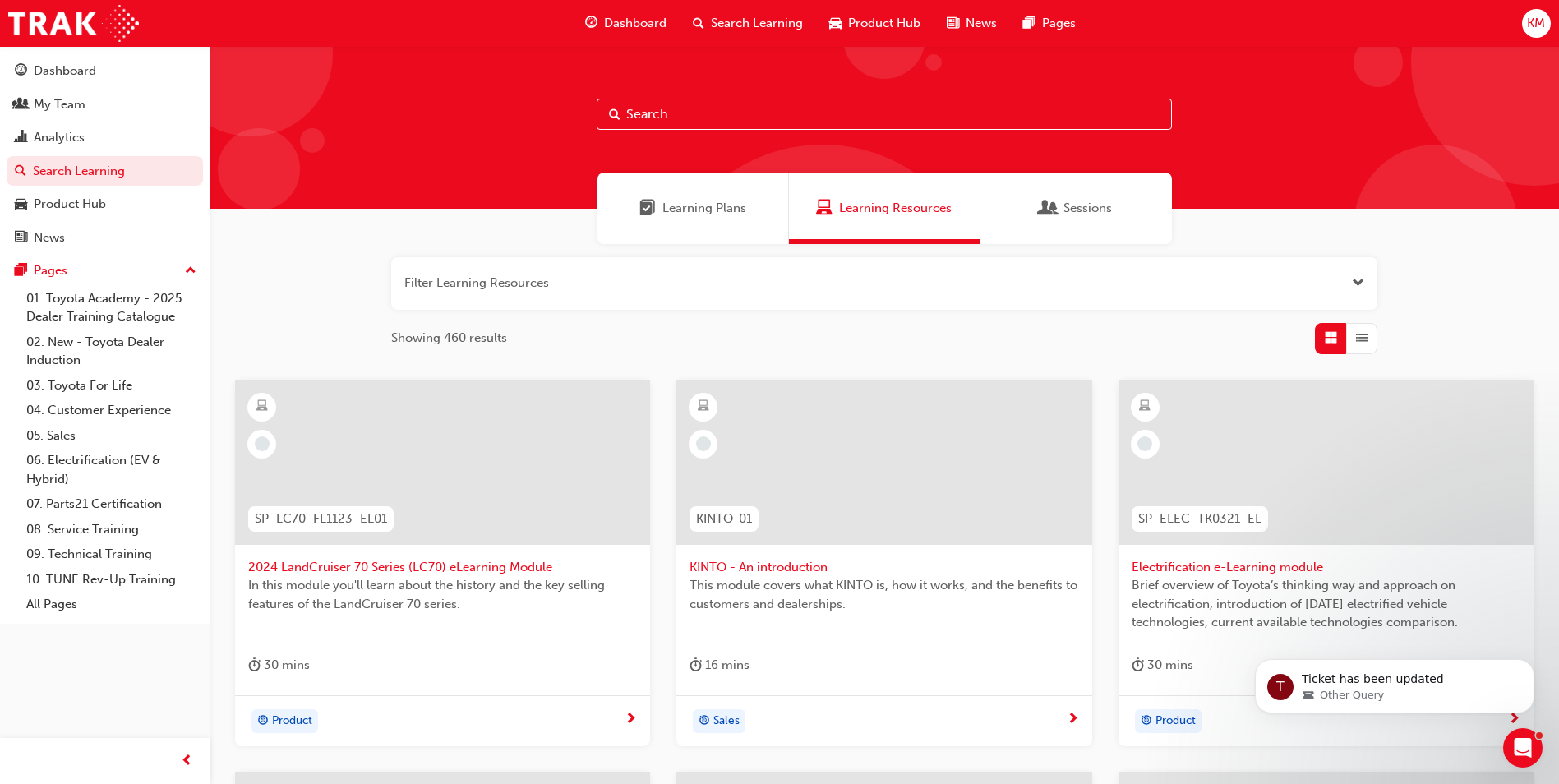
click at [1534, 23] on span "KM" at bounding box center [1535, 24] width 18 height 19
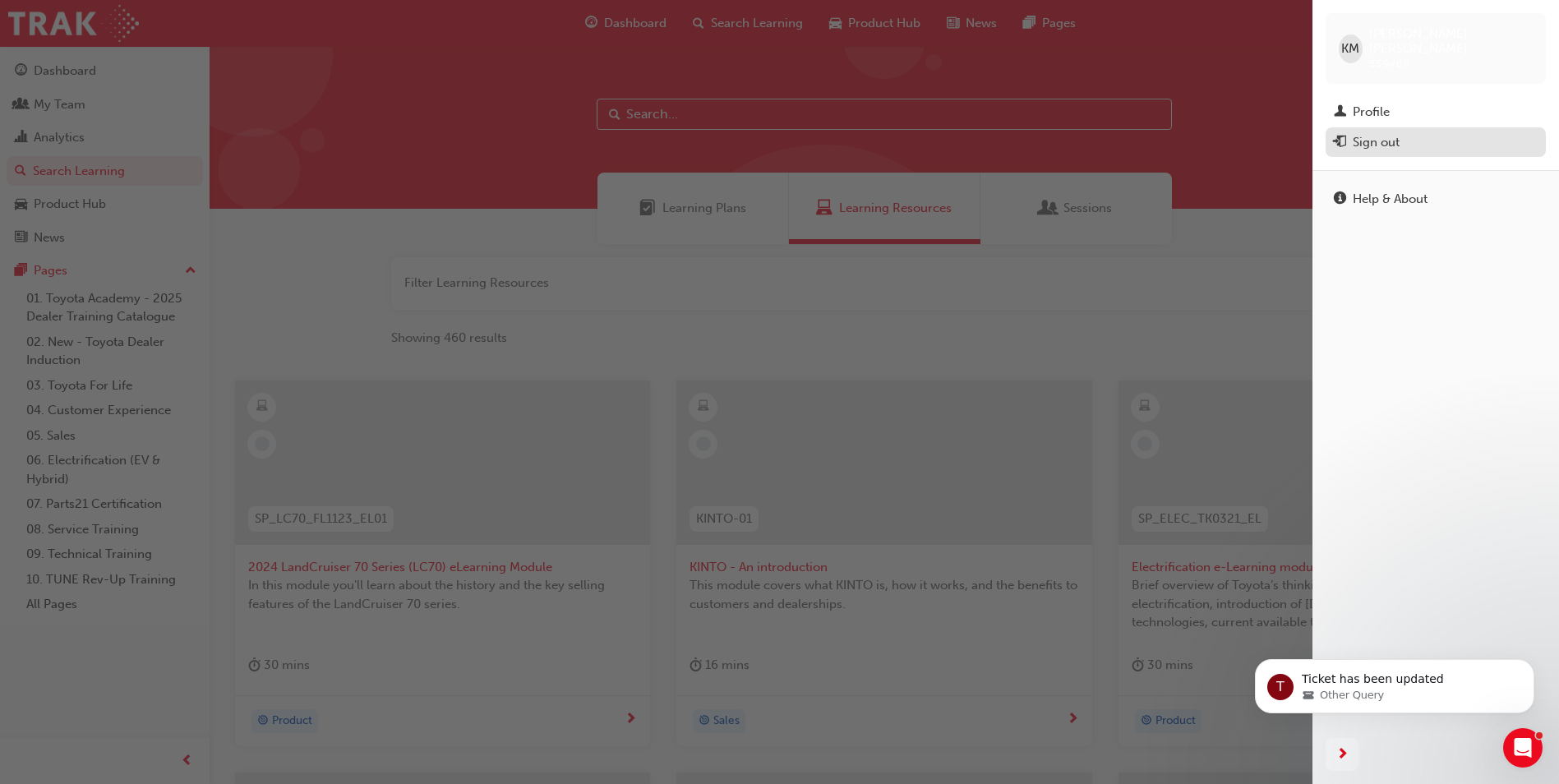
click at [1389, 135] on div "Sign out" at bounding box center [1376, 142] width 47 height 19
